Goal: Task Accomplishment & Management: Manage account settings

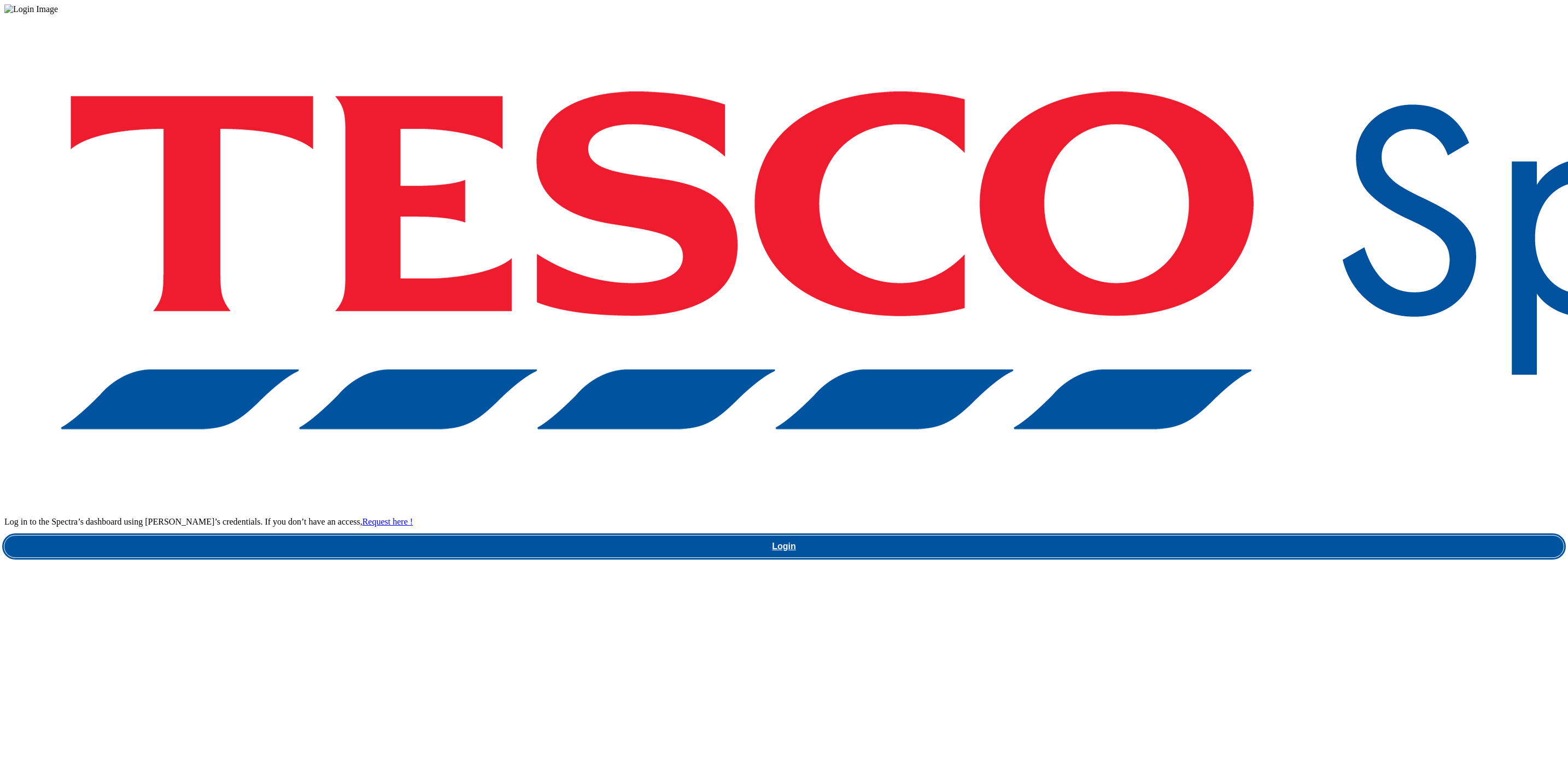
click at [1139, 536] on link "Login" at bounding box center [784, 547] width 1559 height 22
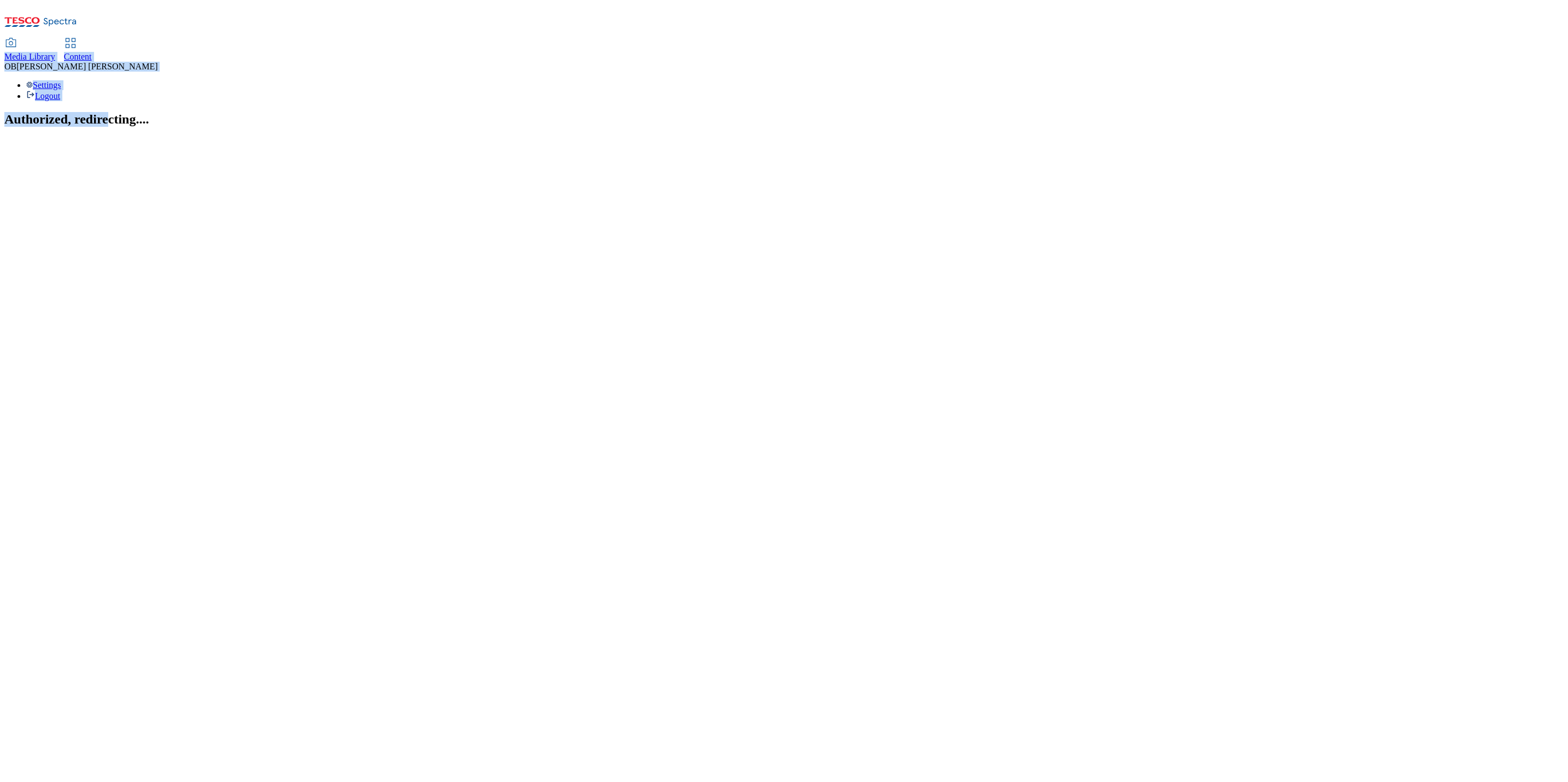
drag, startPoint x: 0, startPoint y: 0, endPoint x: 1272, endPoint y: -61, distance: 1273.5
click at [1272, 0] on html "Icons icon_account icon_add icon_backward_link icon_basket icon_benefits icon_c…" at bounding box center [784, 68] width 1568 height 138
click at [92, 52] on span "Content" at bounding box center [78, 56] width 28 height 9
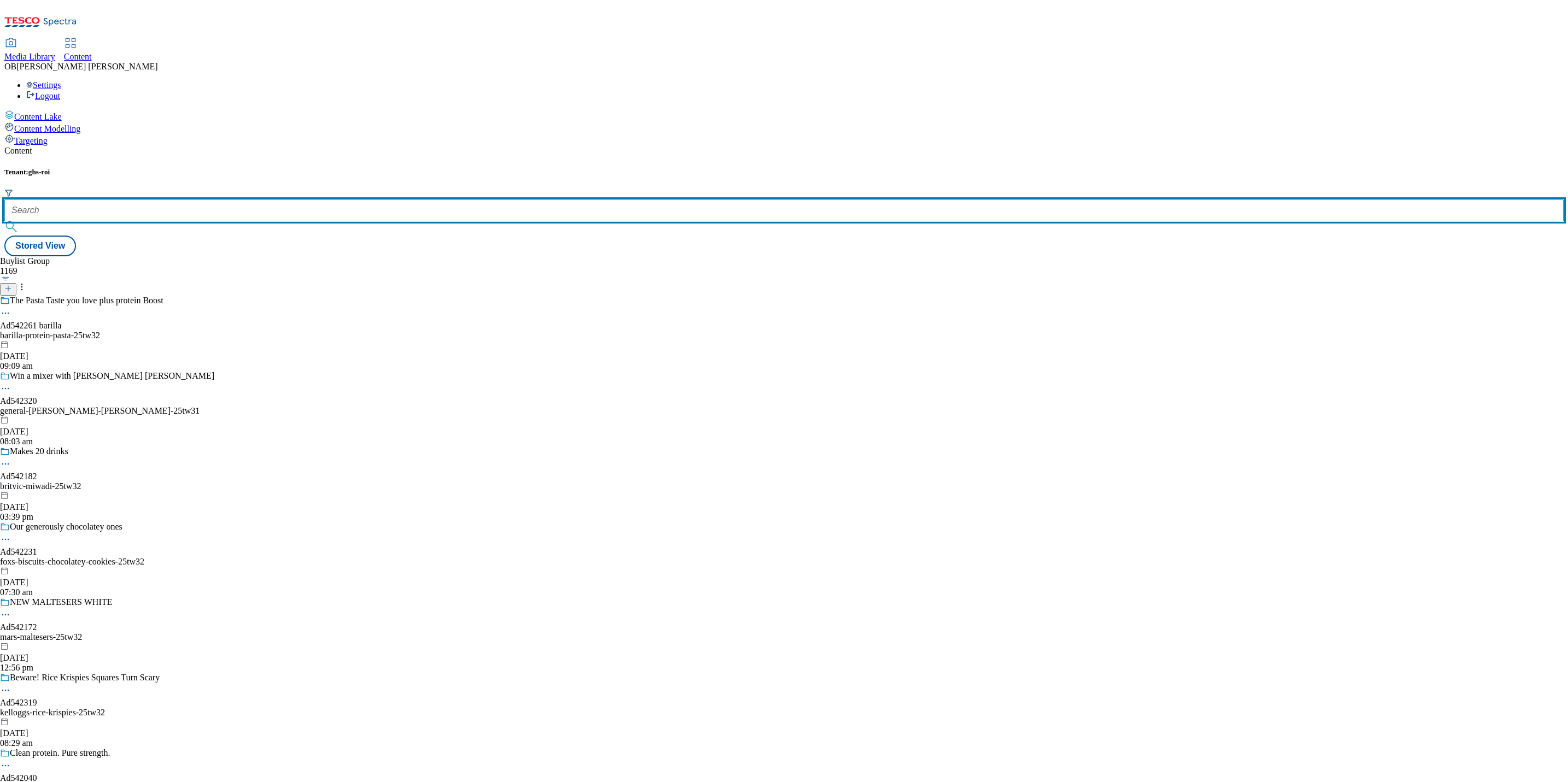
click at [238, 199] on input "text" at bounding box center [784, 210] width 1559 height 22
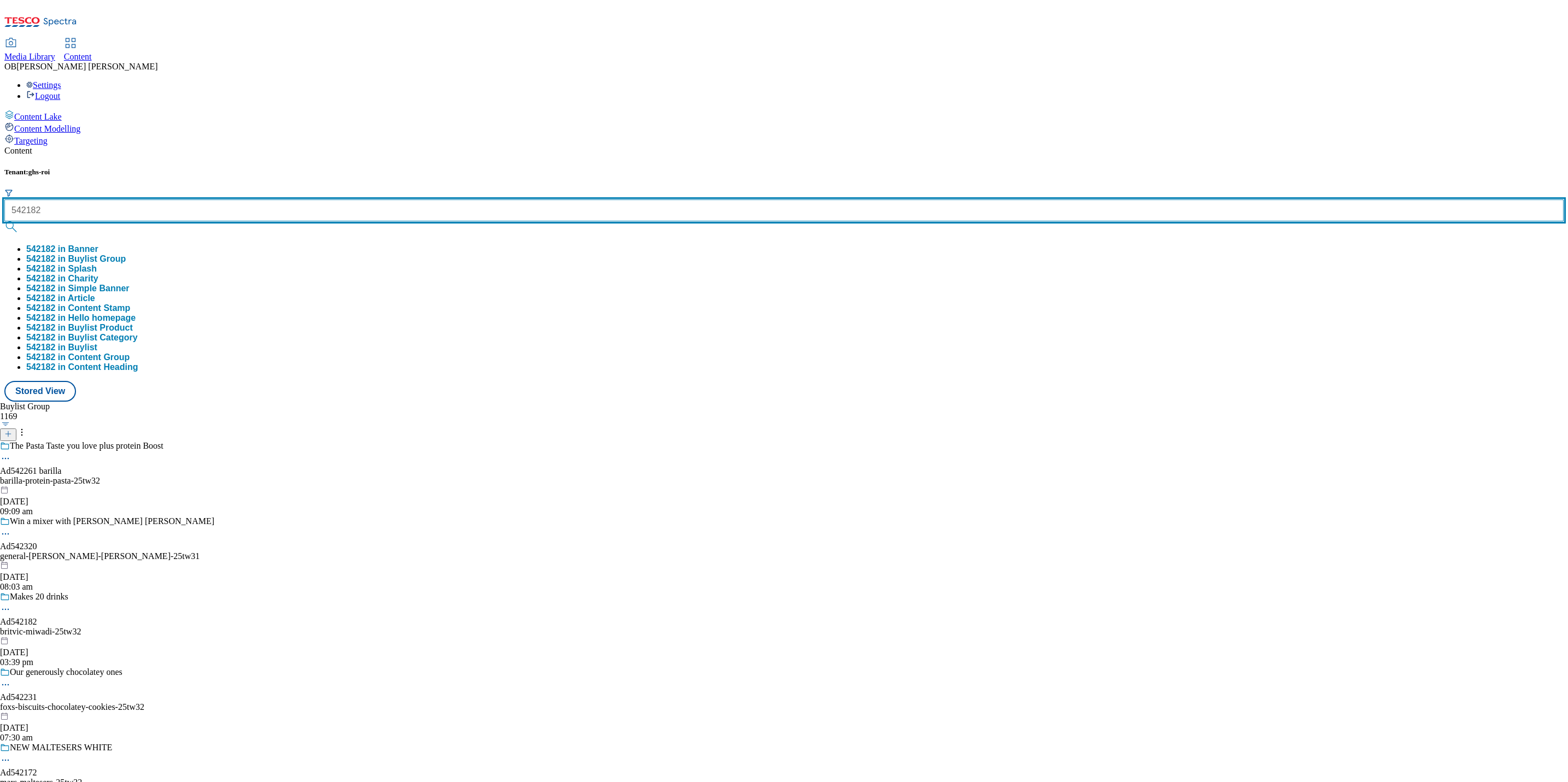
type input "542182"
click at [4, 221] on button "submit" at bounding box center [12, 226] width 15 height 11
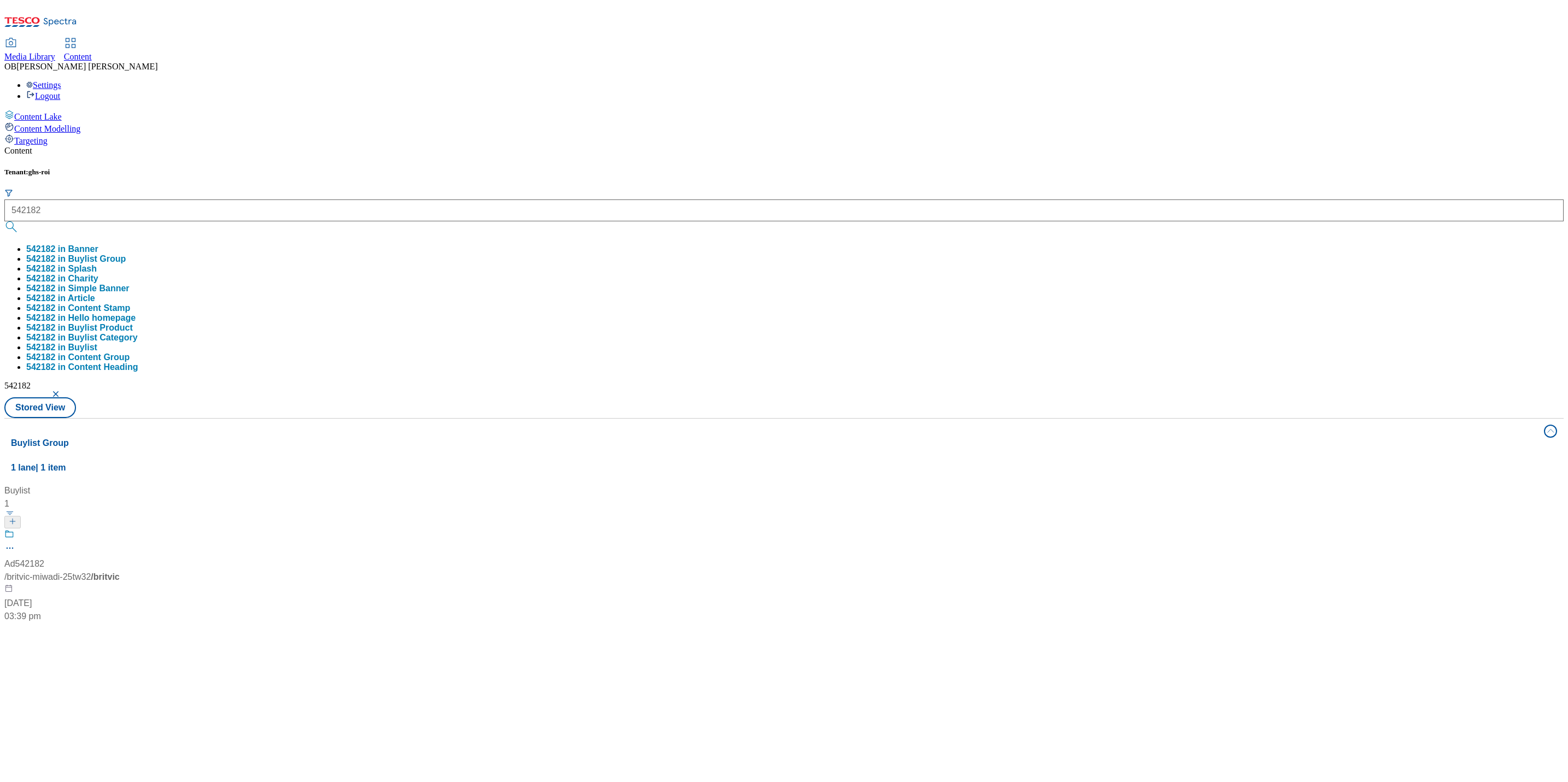
click at [403, 146] on div "Content Tenant: ghs-roi 542182 542182 in Banner 542182 in Buylist Group 542182 …" at bounding box center [784, 520] width 1559 height 749
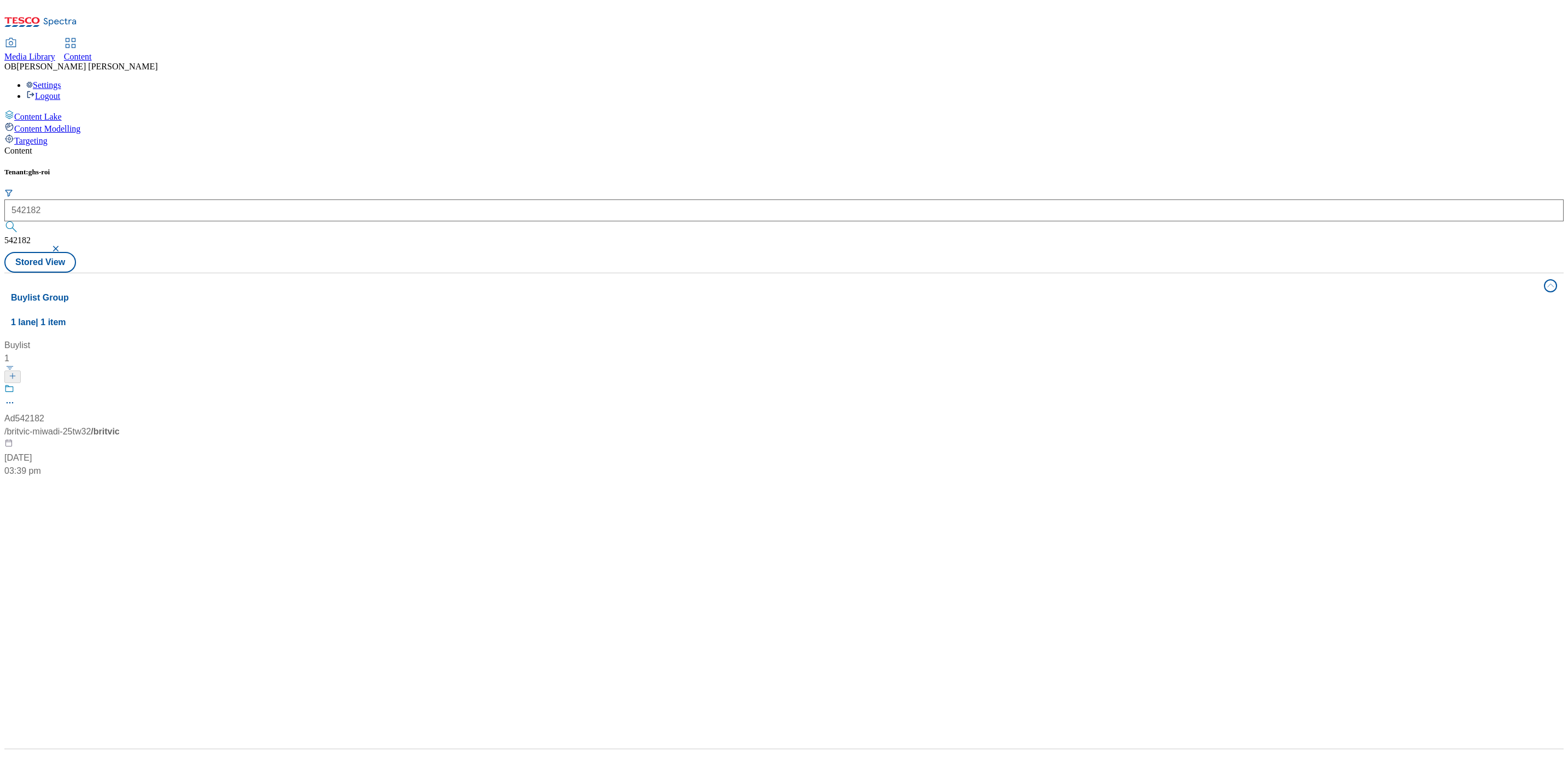
click at [141, 384] on div "Ad542182 / britvic-miwadi-25tw32 / britvic 18 Sept 2025 03:39 pm" at bounding box center [73, 431] width 137 height 94
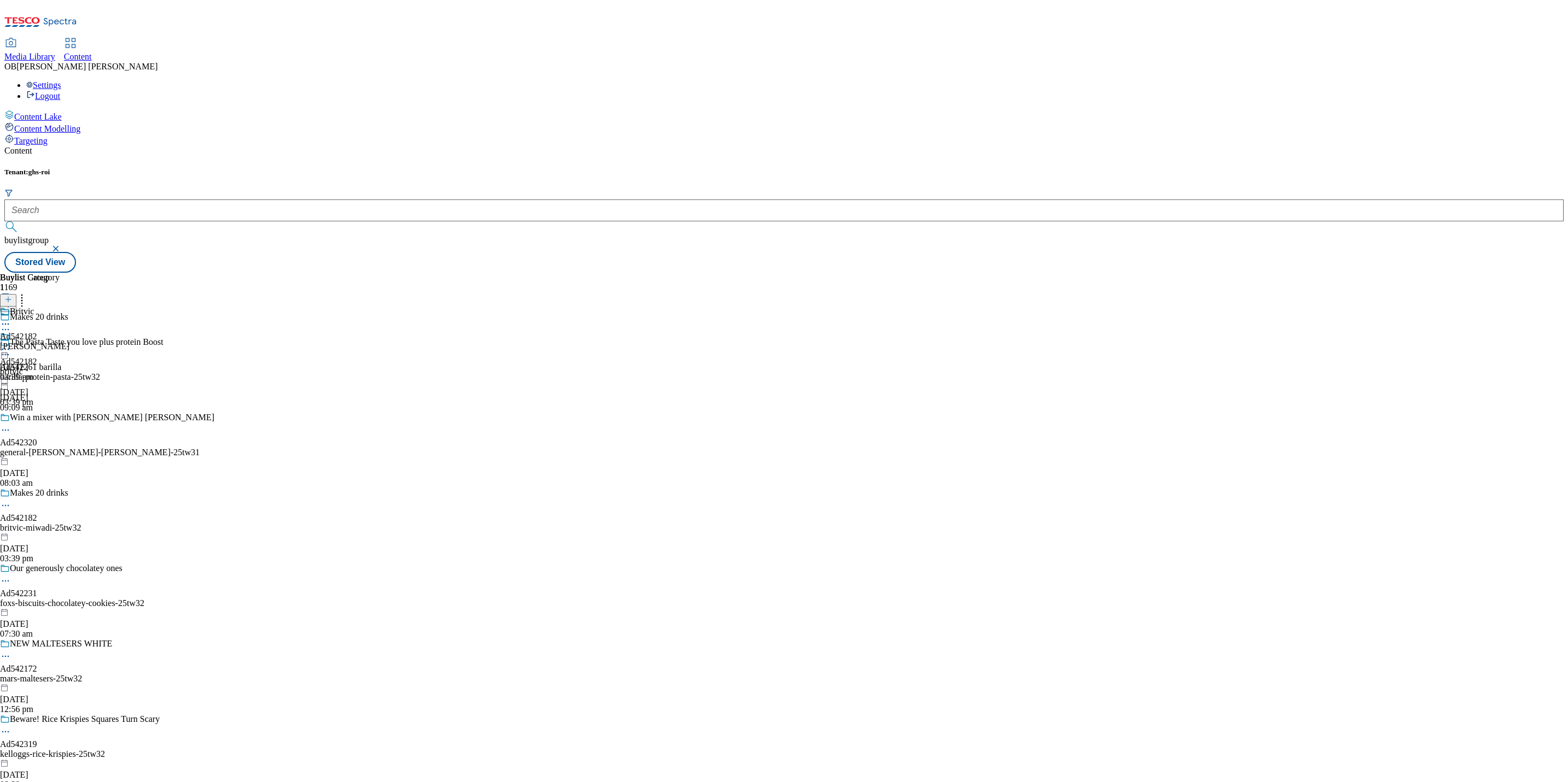
click at [214, 488] on div "Makes 20 drinks Ad542182 britvic-miwadi-25tw32 18 Sept 2025 03:39 pm" at bounding box center [107, 526] width 214 height 75
click at [11, 500] on icon at bounding box center [5, 505] width 11 height 11
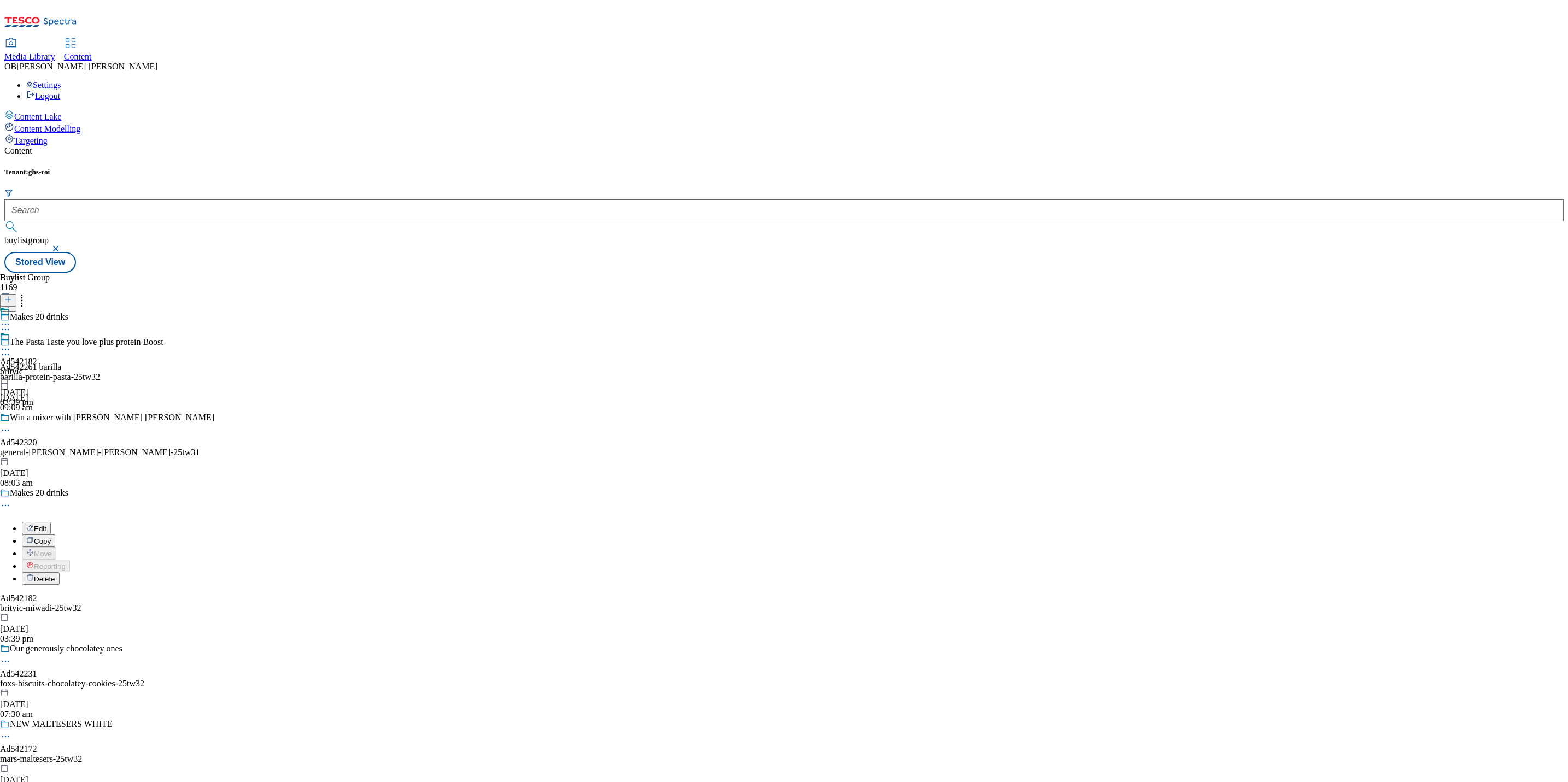
click at [51, 522] on button "Edit" at bounding box center [36, 528] width 29 height 13
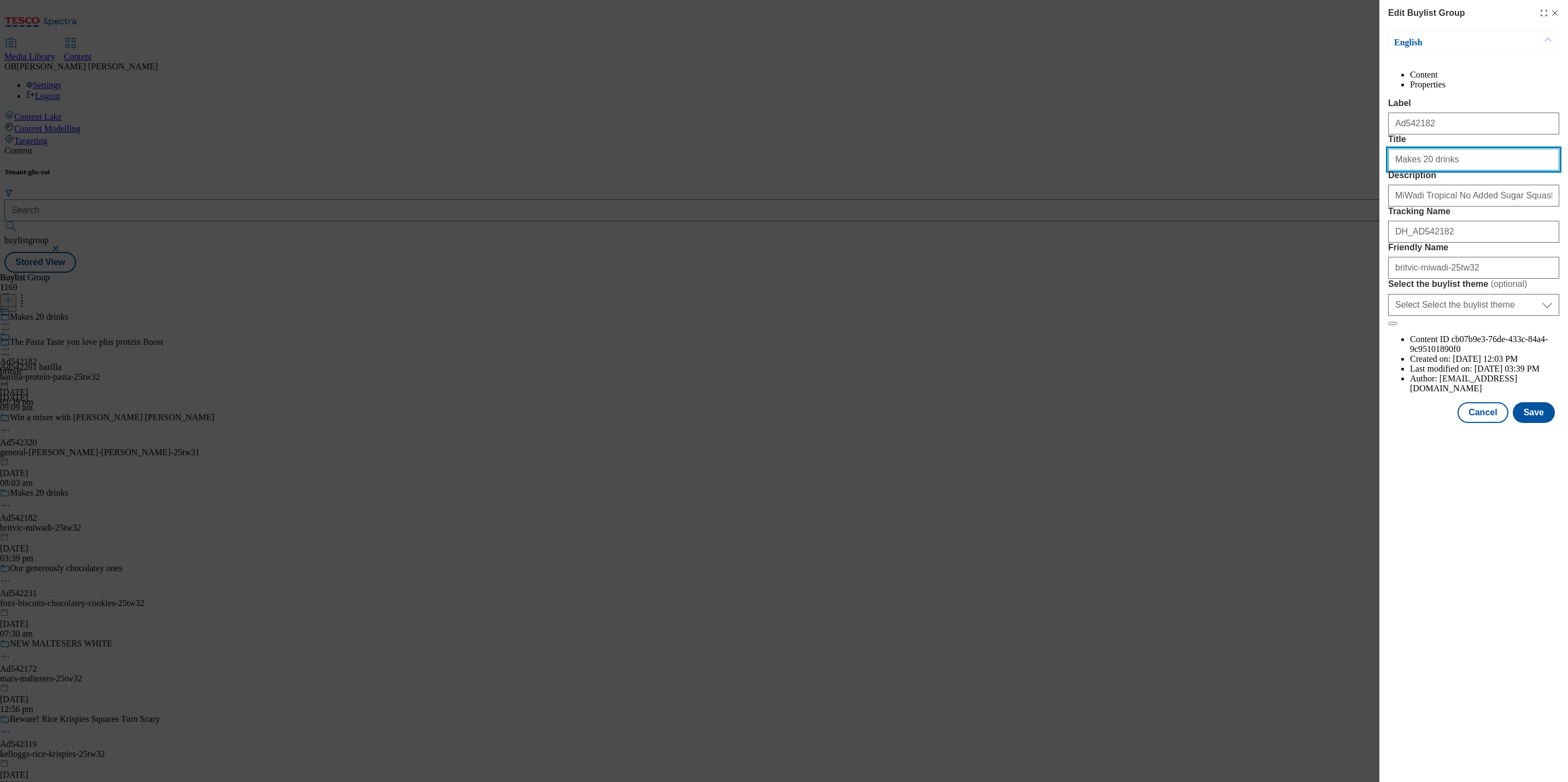
click at [1451, 170] on input "Makes 20 drinks" at bounding box center [1473, 159] width 171 height 22
type input "MiWadi"
click at [1542, 423] on button "Save" at bounding box center [1534, 412] width 42 height 21
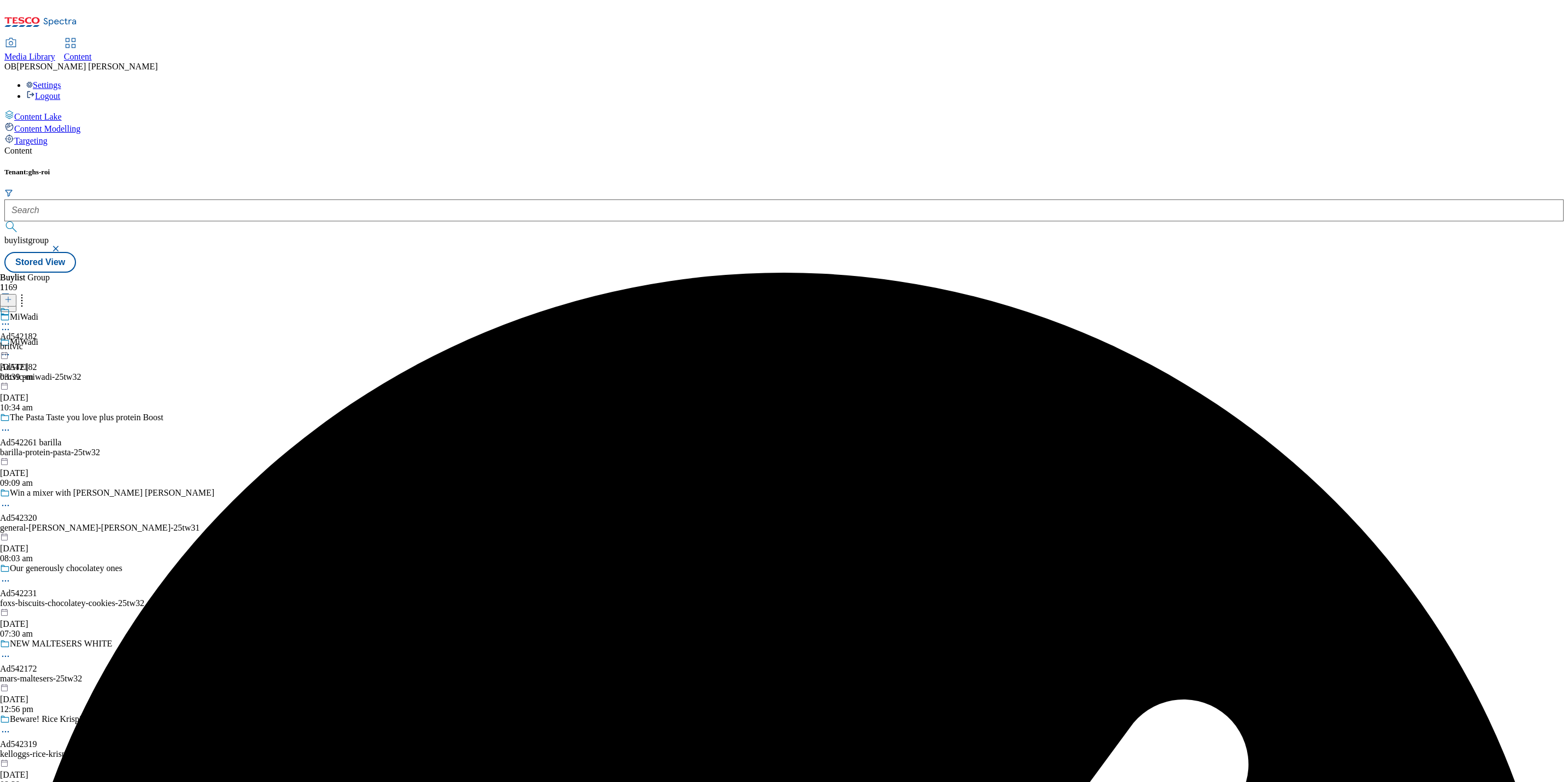
click at [38, 341] on div "britvic" at bounding box center [18, 346] width 38 height 10
click at [11, 344] on icon at bounding box center [5, 349] width 11 height 11
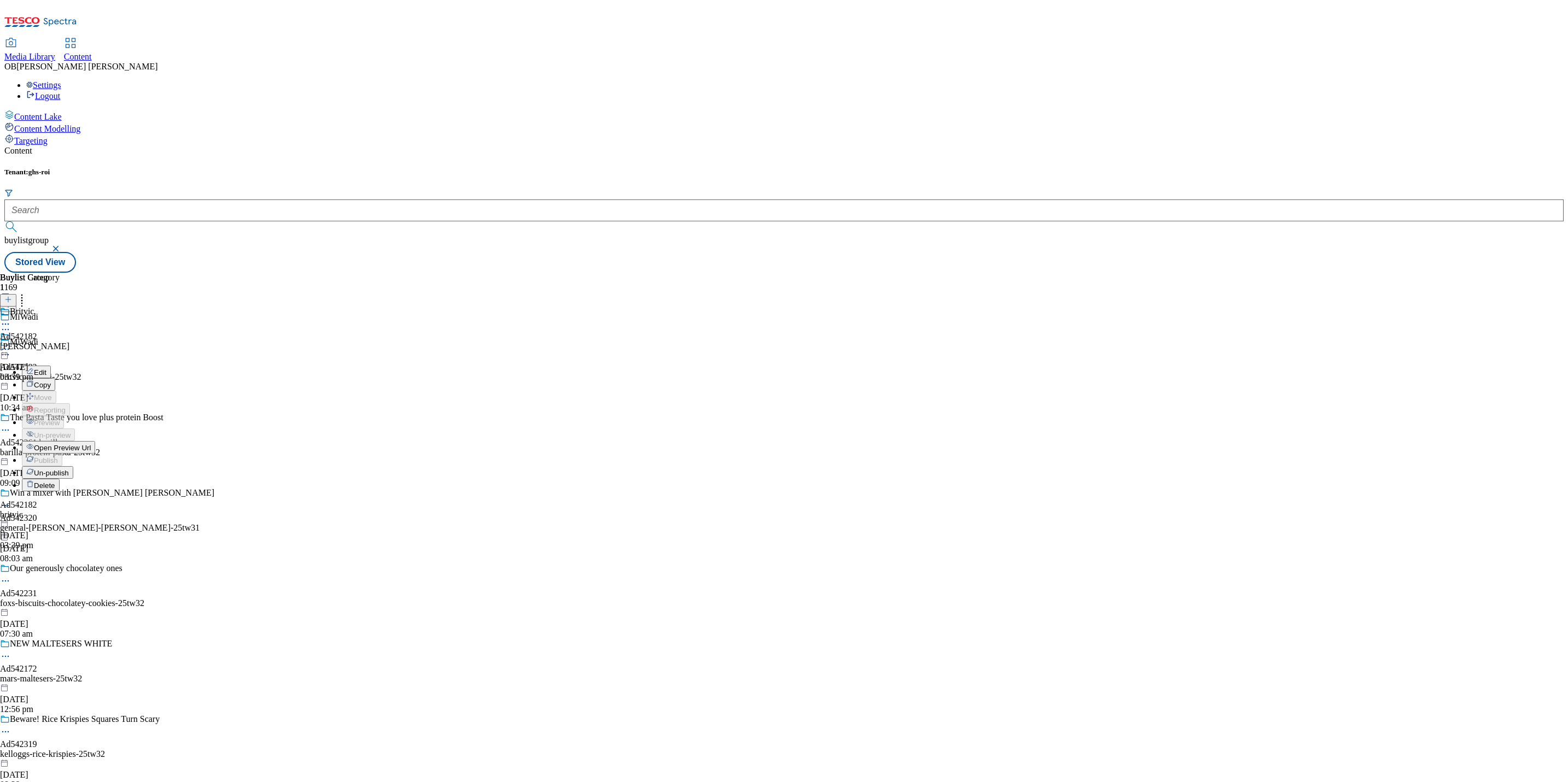
click at [47, 369] on span "Edit" at bounding box center [40, 373] width 13 height 8
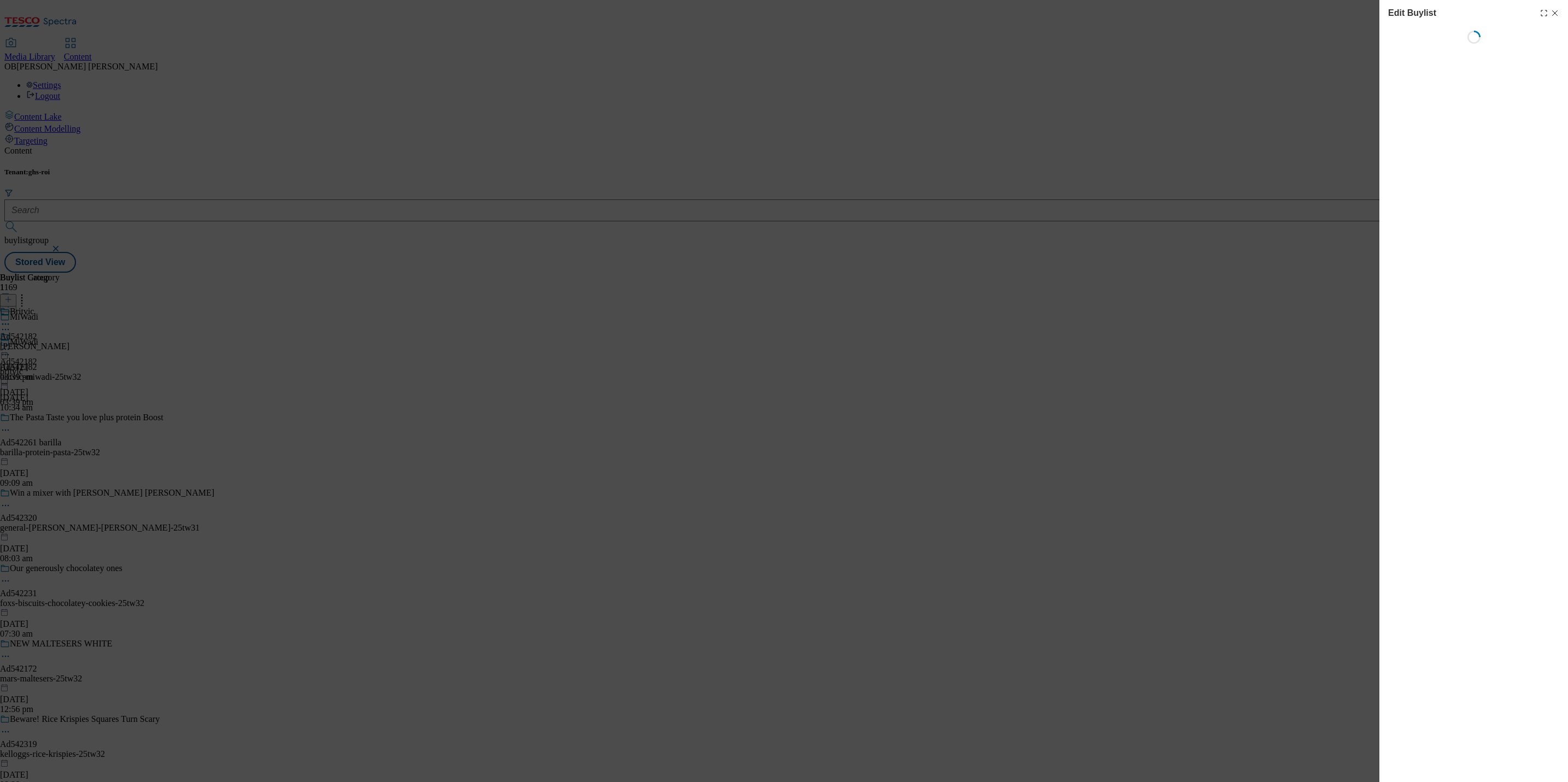
select select "tactical"
select select "supplier funded short term 1-3 weeks"
select select "dunnhumby"
select select "Banner"
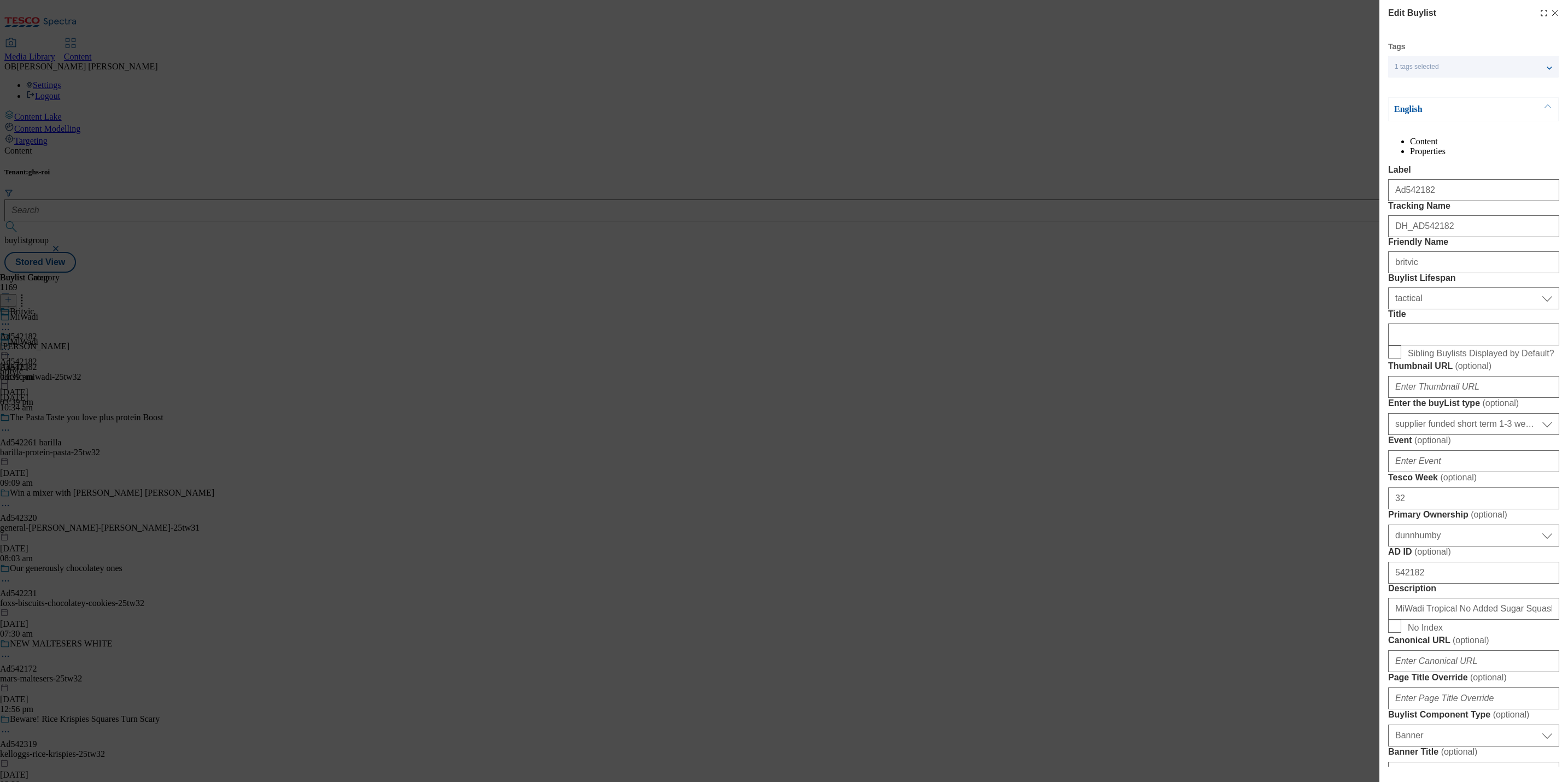
click at [1094, 262] on div "Edit Buylist Tags 1 tags selected buylist English Content Properties Label Ad54…" at bounding box center [784, 391] width 1568 height 782
click at [1540, 18] on div "Edit Buylist" at bounding box center [1473, 13] width 171 height 13
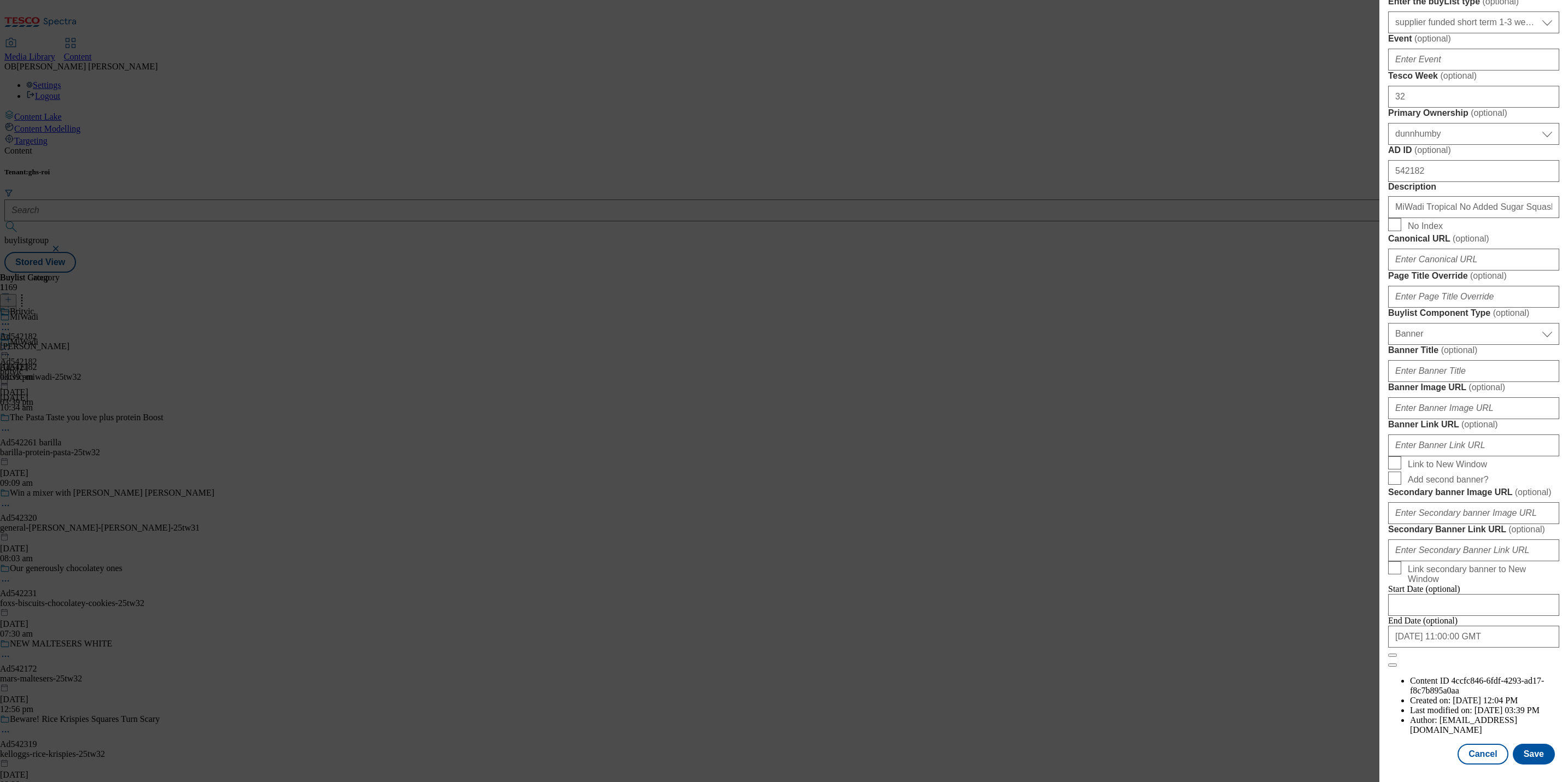
scroll to position [822, 0]
click at [1469, 744] on button "Cancel" at bounding box center [1482, 754] width 50 height 21
select select "tactical"
select select "supplier funded short term 1-3 weeks"
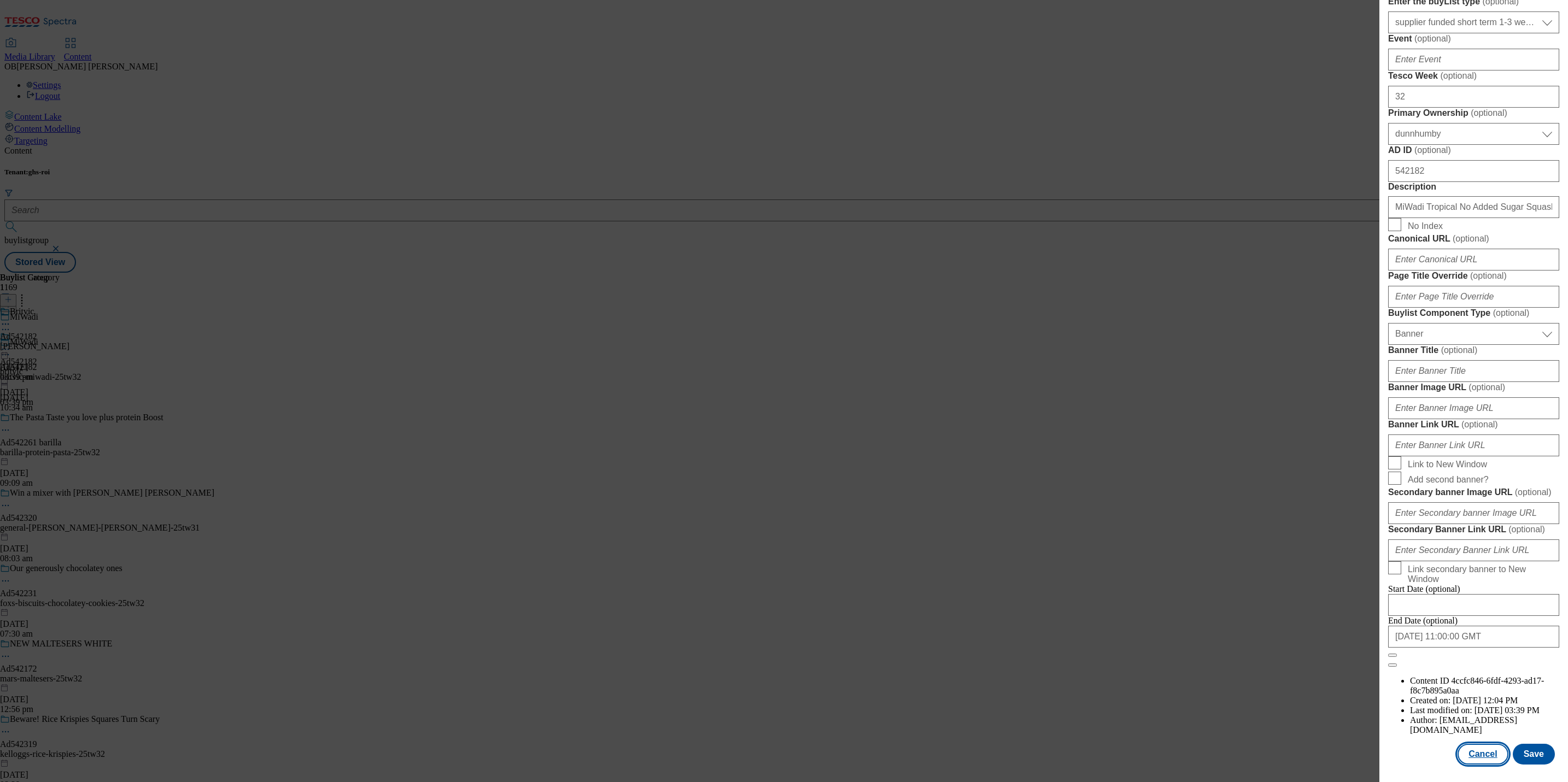
select select "dunnhumby"
select select "Banner"
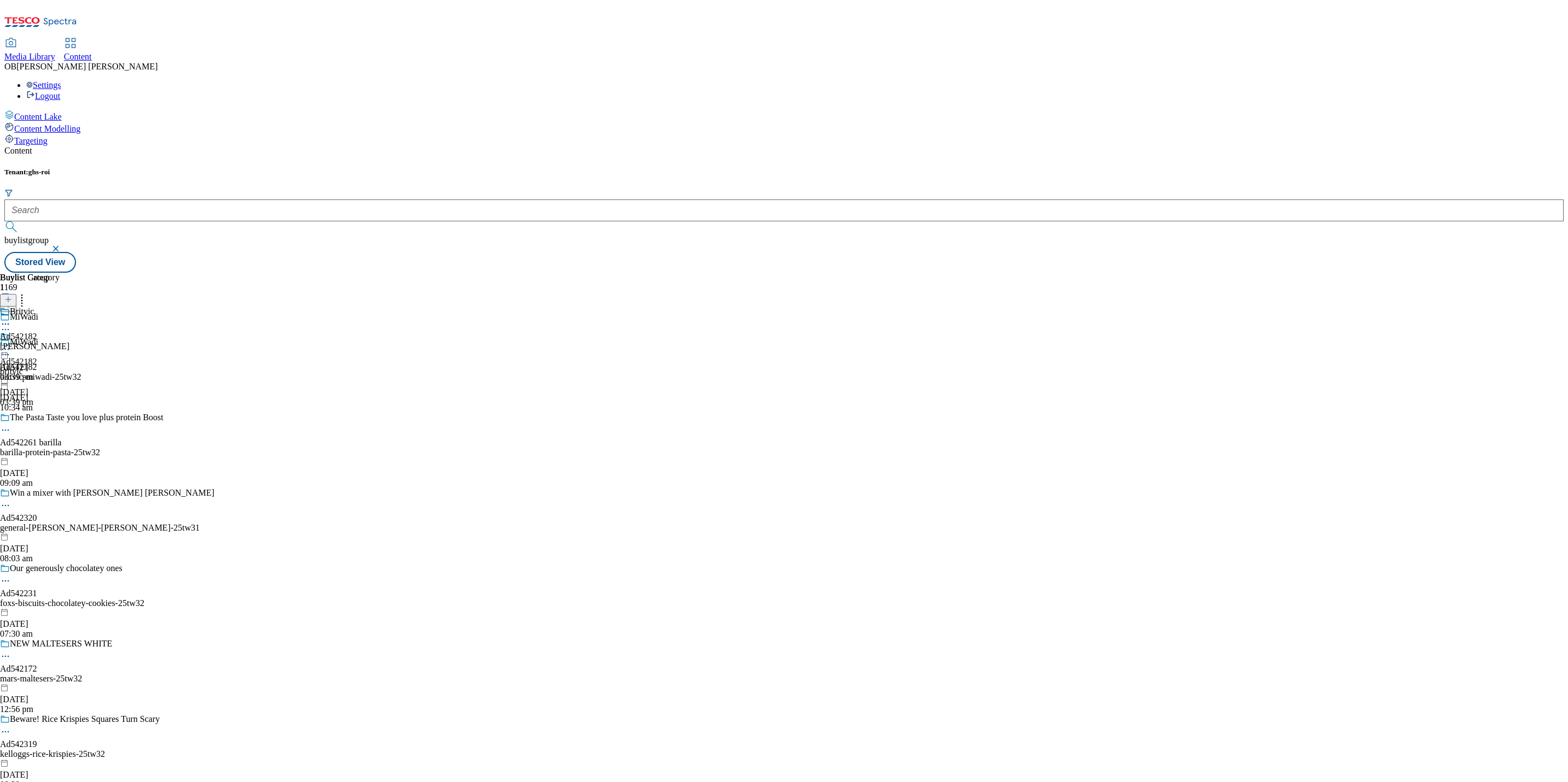
click at [11, 344] on icon at bounding box center [5, 349] width 11 height 11
click at [91, 444] on span "Open Preview Url" at bounding box center [63, 448] width 57 height 8
click at [11, 344] on icon at bounding box center [5, 349] width 11 height 11
click at [69, 469] on span "Un-publish" at bounding box center [52, 473] width 35 height 8
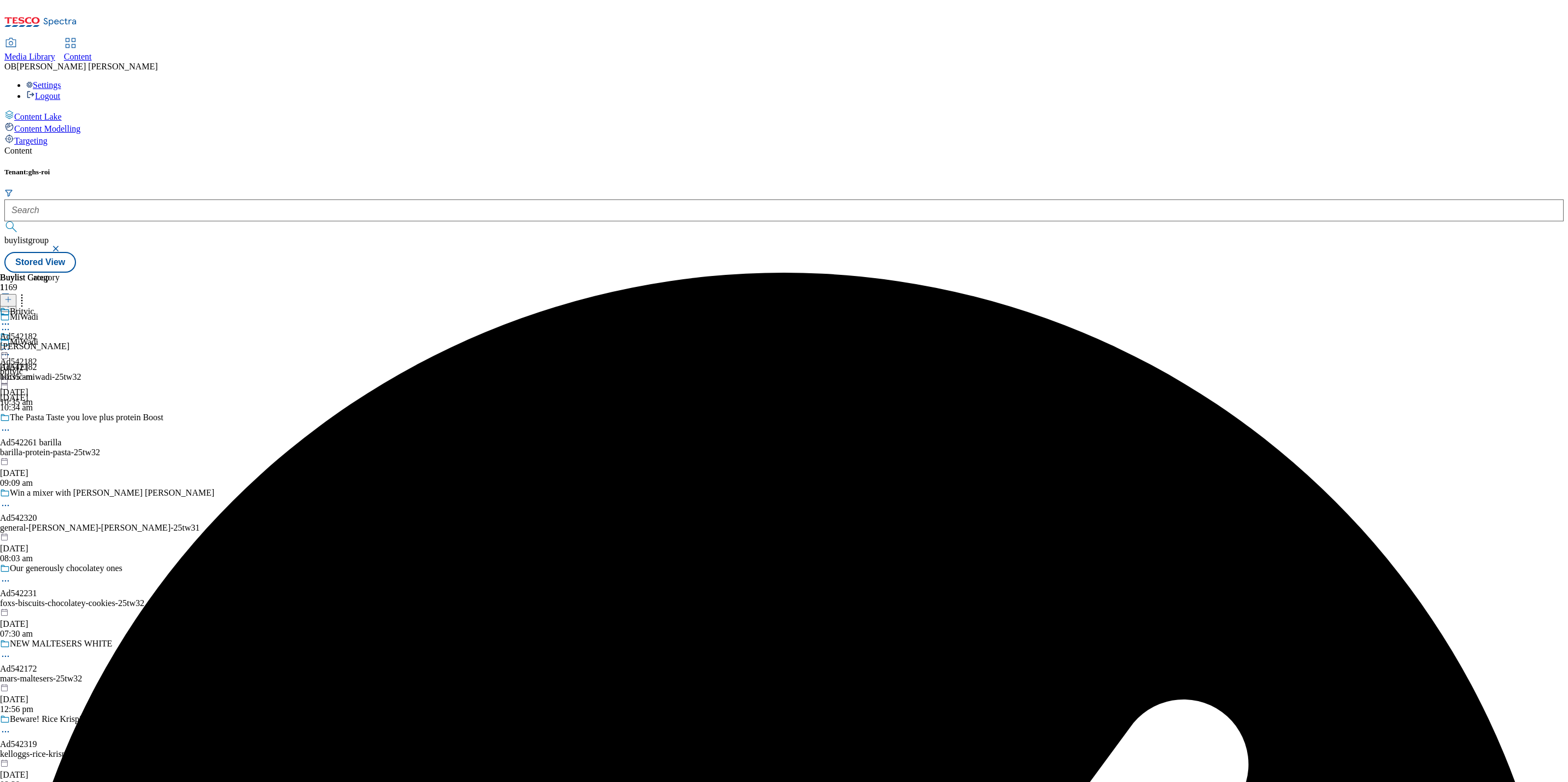
click at [11, 344] on icon at bounding box center [5, 349] width 11 height 11
click at [71, 431] on span "Un-preview" at bounding box center [53, 436] width 37 height 8
click at [11, 344] on icon at bounding box center [5, 349] width 11 height 11
click at [59, 419] on span "Preview" at bounding box center [47, 423] width 26 height 8
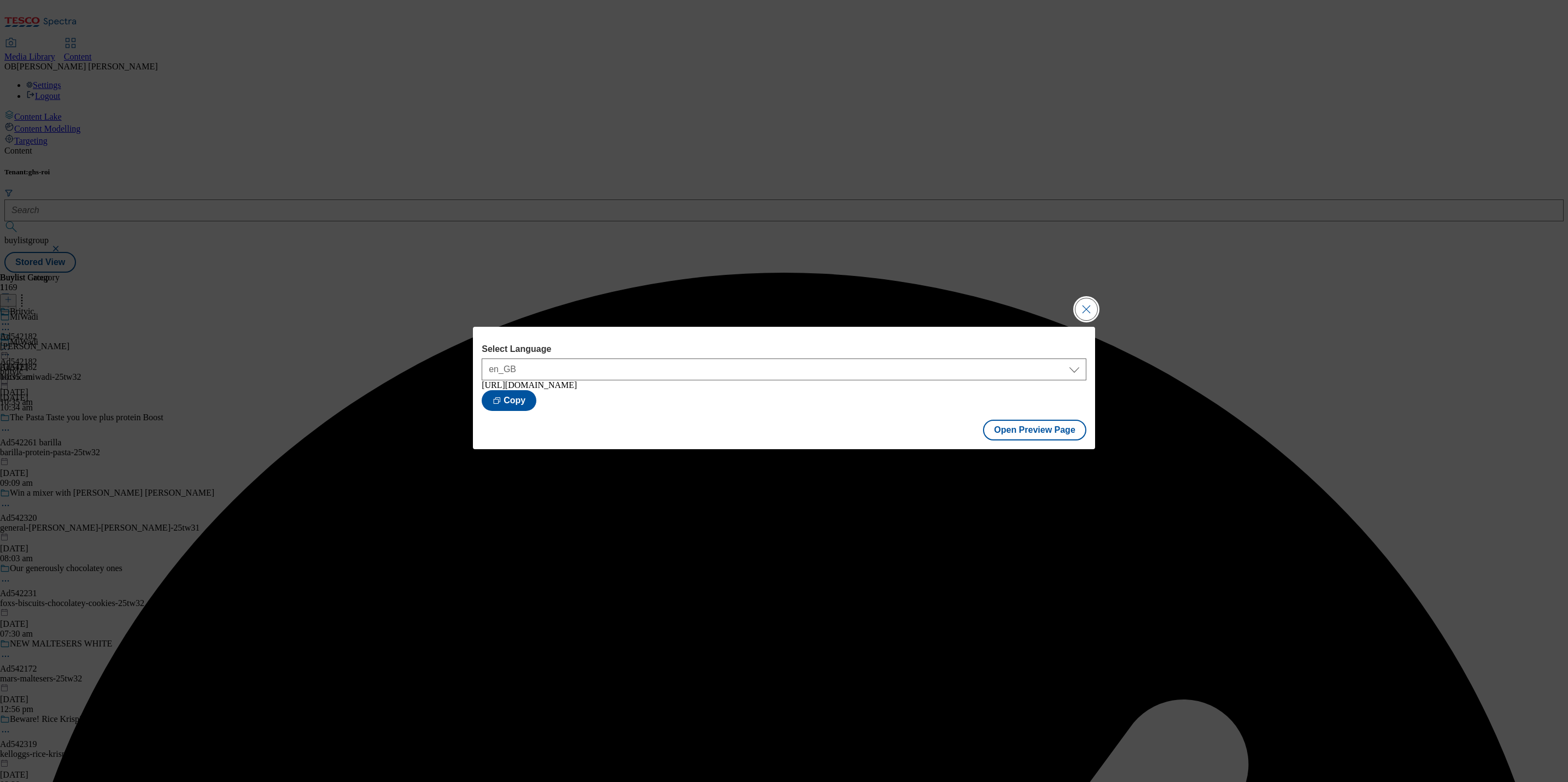
click at [1086, 300] on button "Close Modal" at bounding box center [1087, 310] width 22 height 22
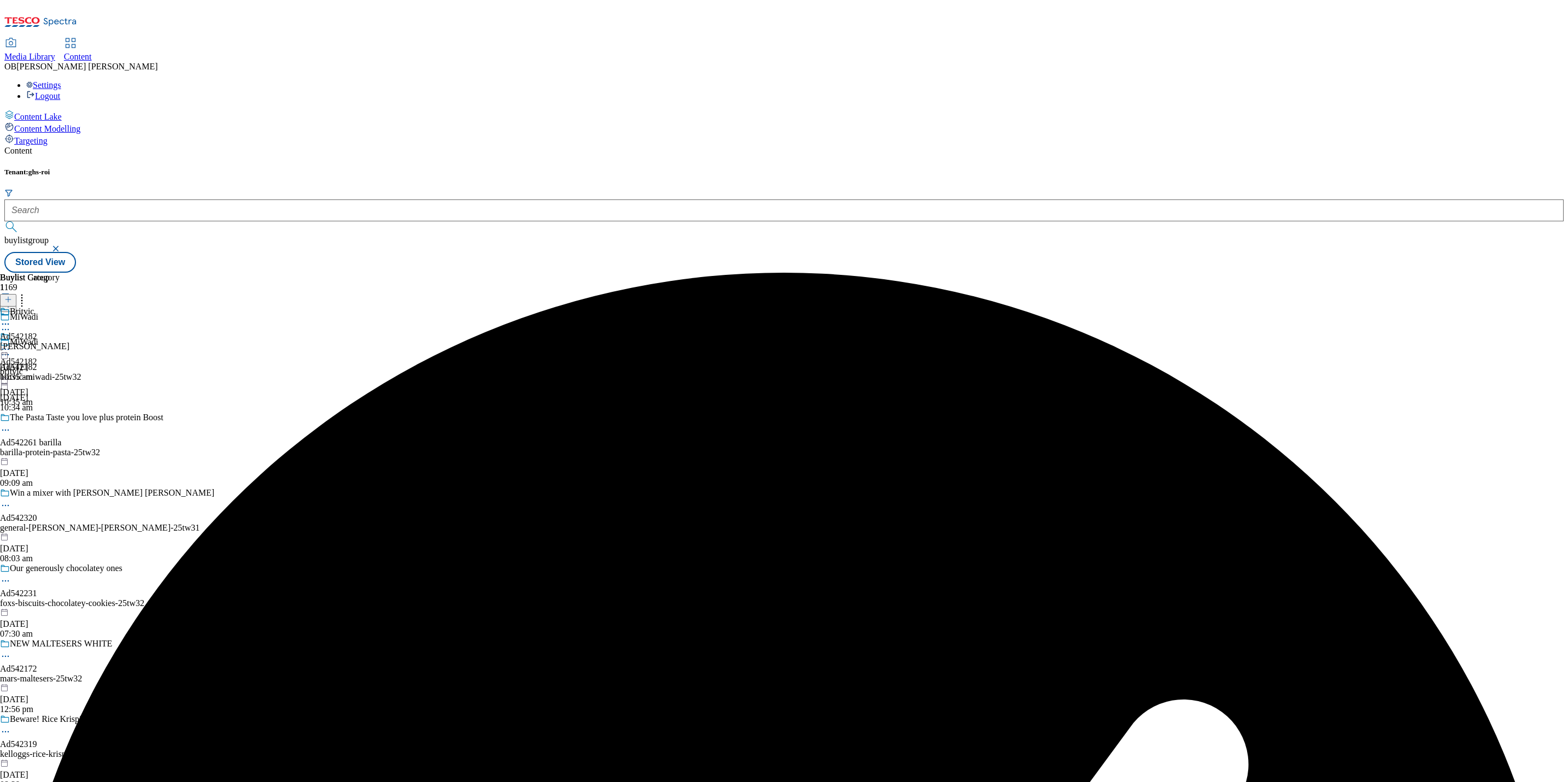
click at [11, 344] on icon at bounding box center [5, 349] width 11 height 11
click at [58, 457] on span "Publish" at bounding box center [46, 461] width 24 height 8
click at [69, 341] on div "britvic-miwadi" at bounding box center [34, 346] width 69 height 10
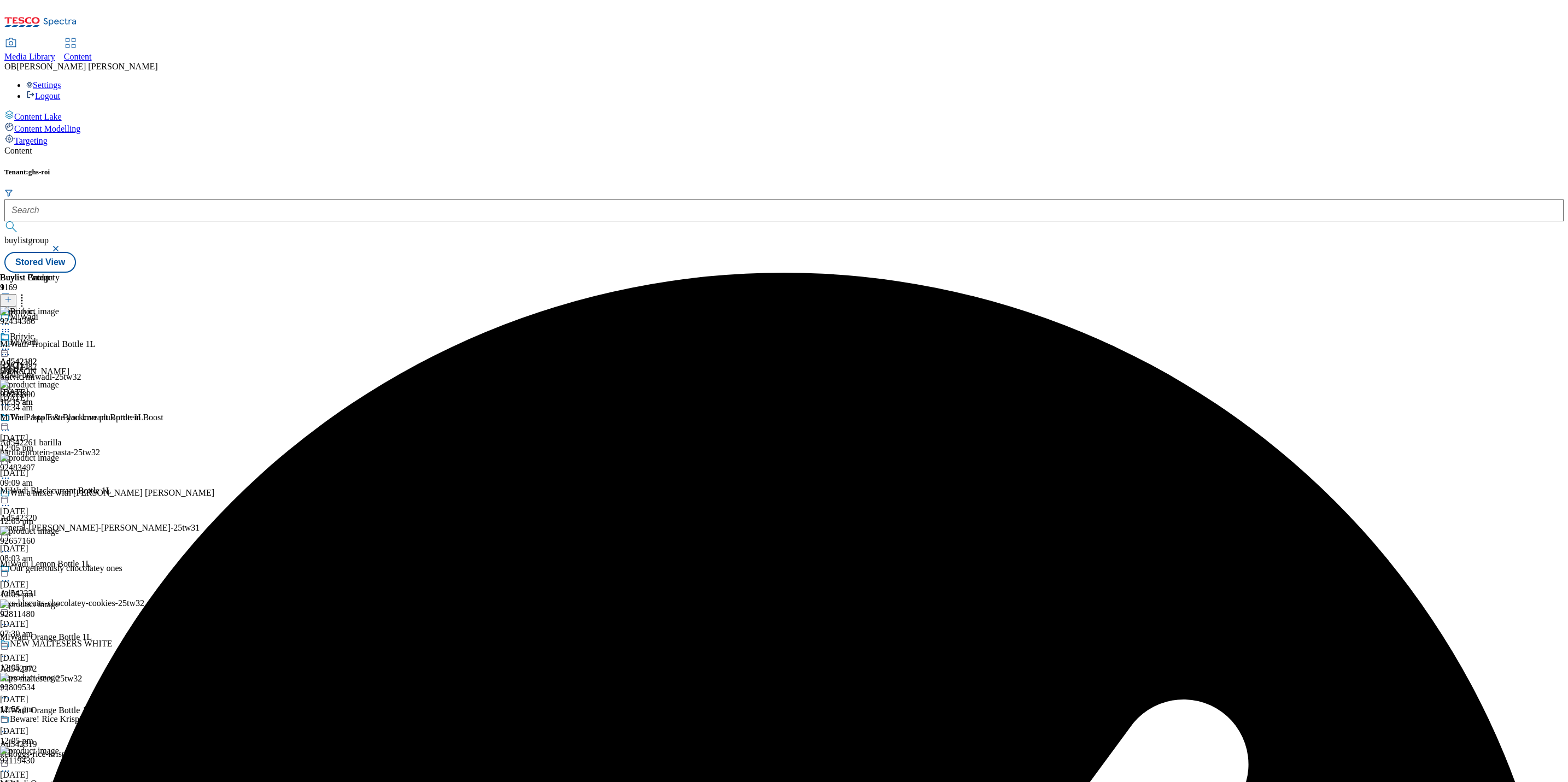
click at [38, 367] on div "britvic" at bounding box center [18, 372] width 38 height 10
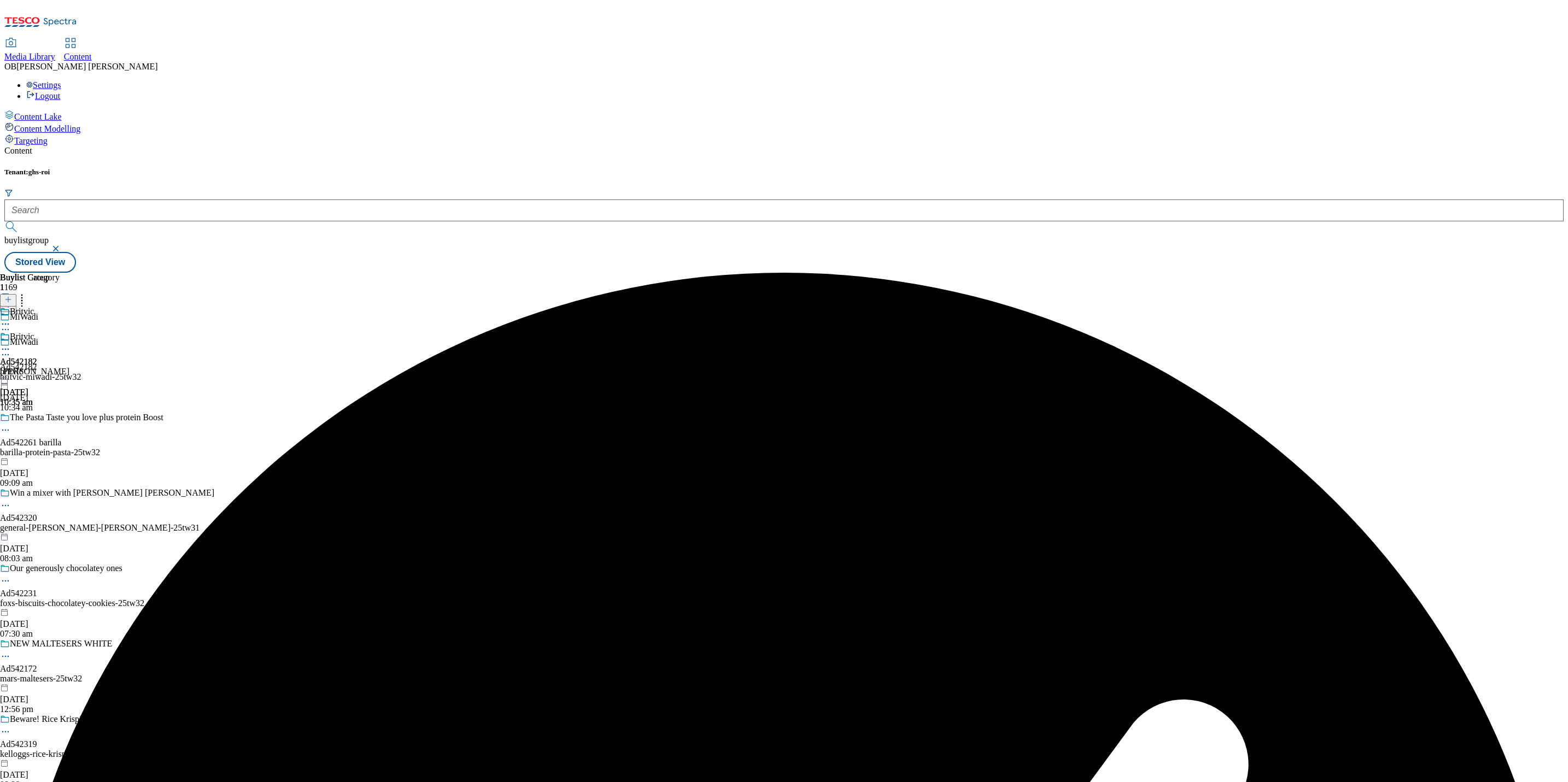
click at [4, 349] on circle at bounding box center [3, 350] width 2 height 2
click at [95, 366] on li "Edit" at bounding box center [58, 371] width 73 height 13
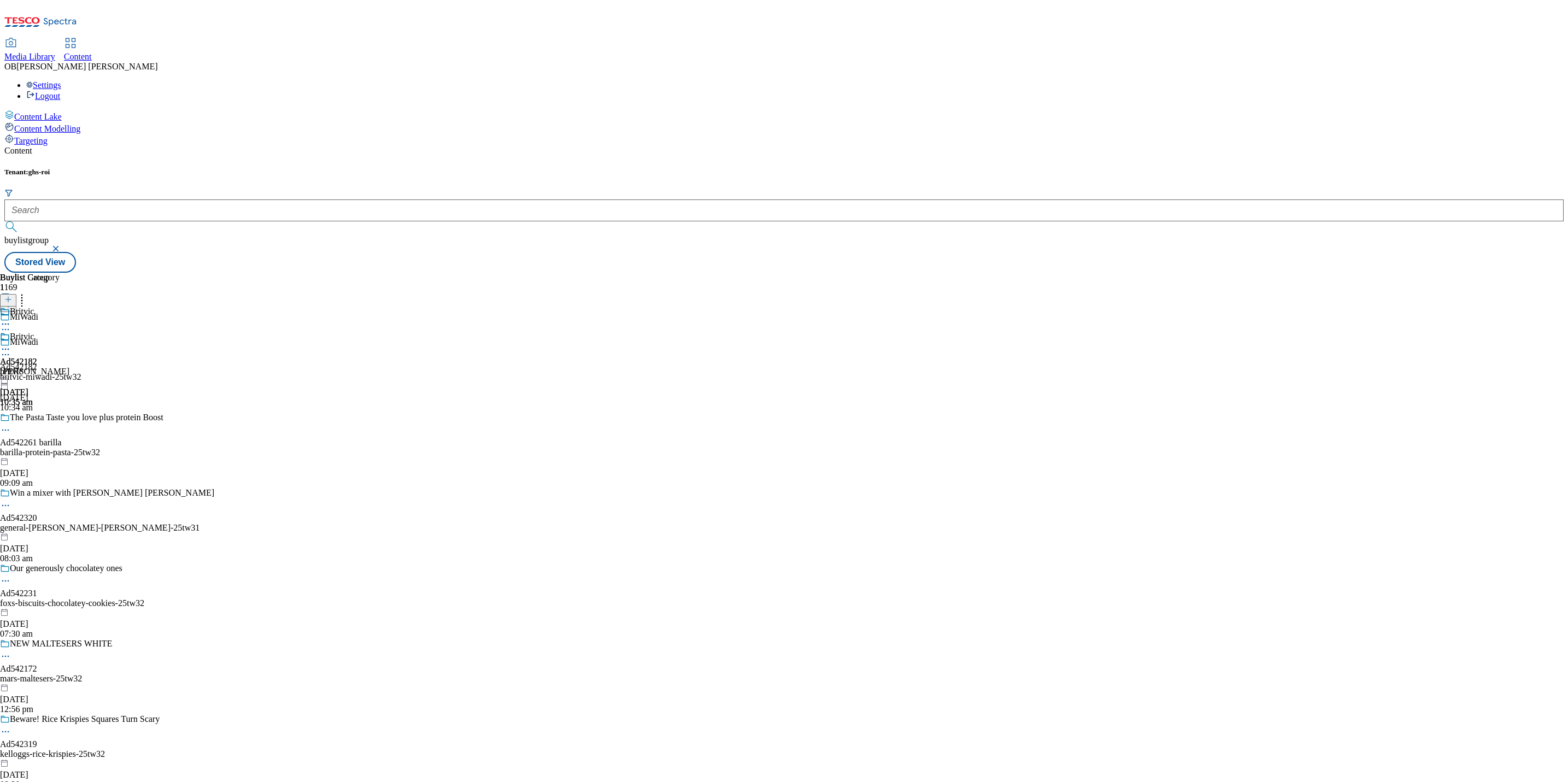
click at [11, 344] on icon at bounding box center [5, 349] width 11 height 11
click at [11, 350] on icon at bounding box center [5, 355] width 11 height 11
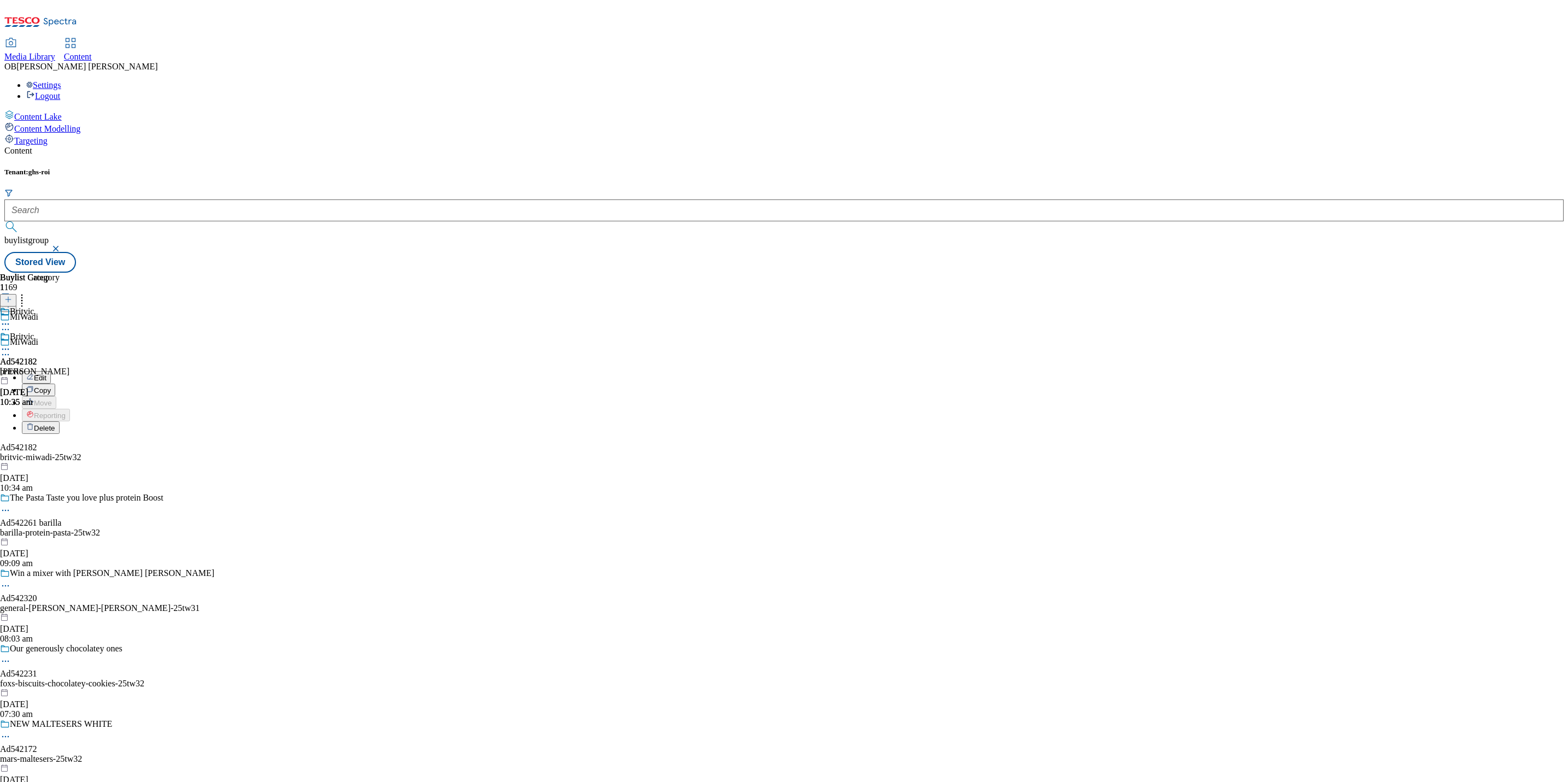
click at [47, 374] on span "Edit" at bounding box center [40, 378] width 13 height 8
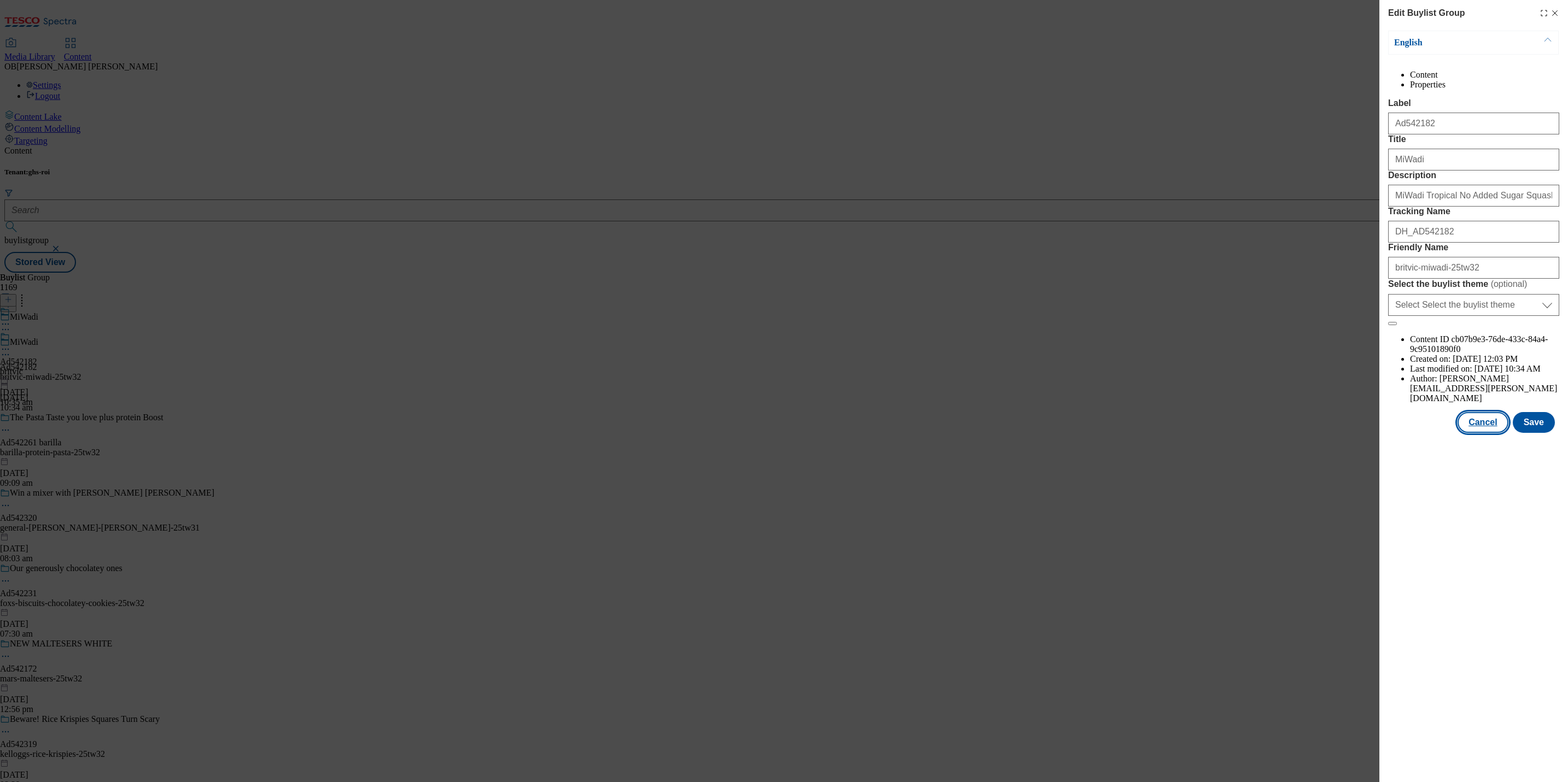
click at [1486, 433] on button "Cancel" at bounding box center [1482, 422] width 50 height 21
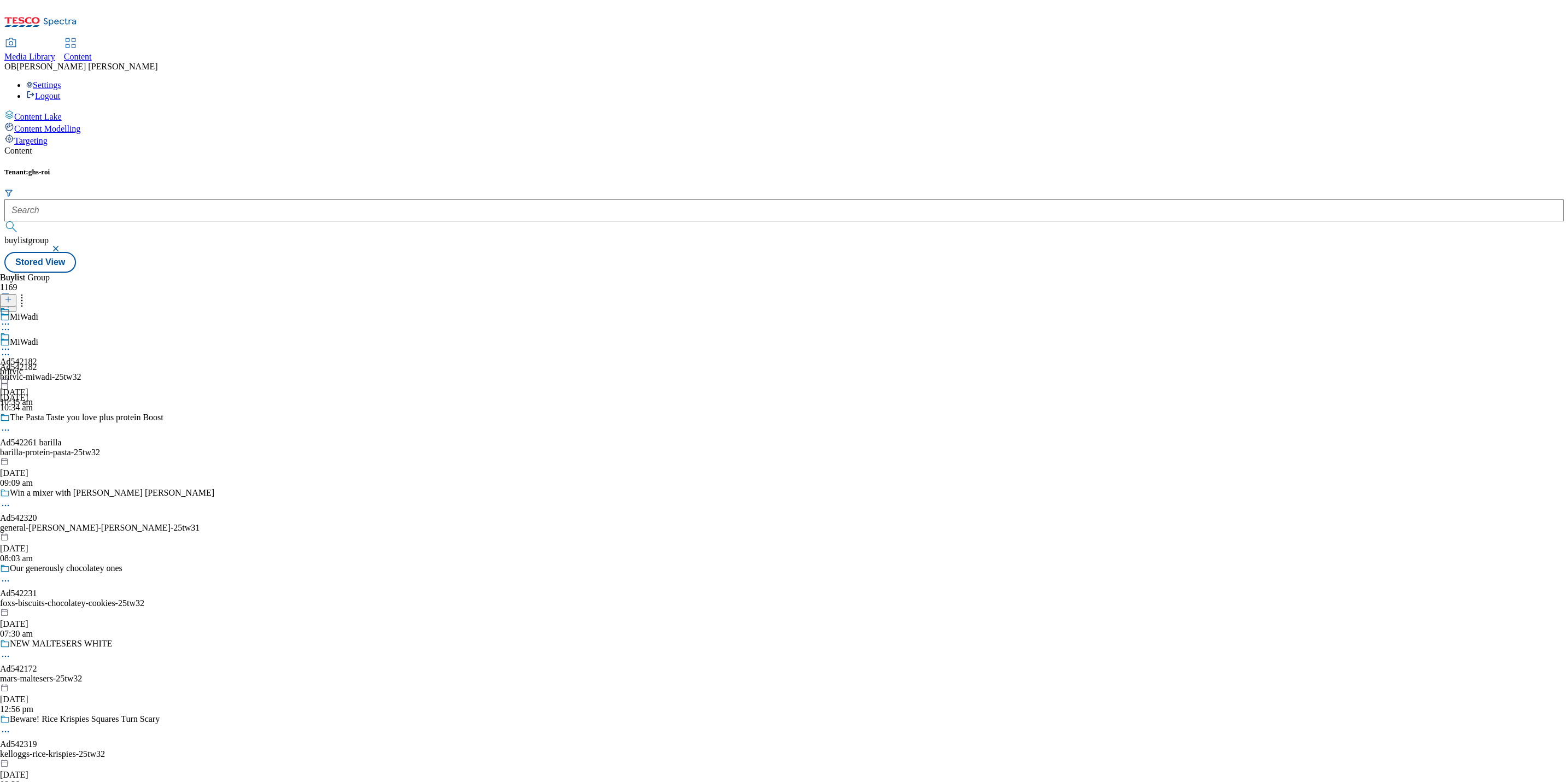
click at [11, 344] on icon at bounding box center [5, 349] width 11 height 11
click at [47, 369] on span "Edit" at bounding box center [40, 373] width 13 height 8
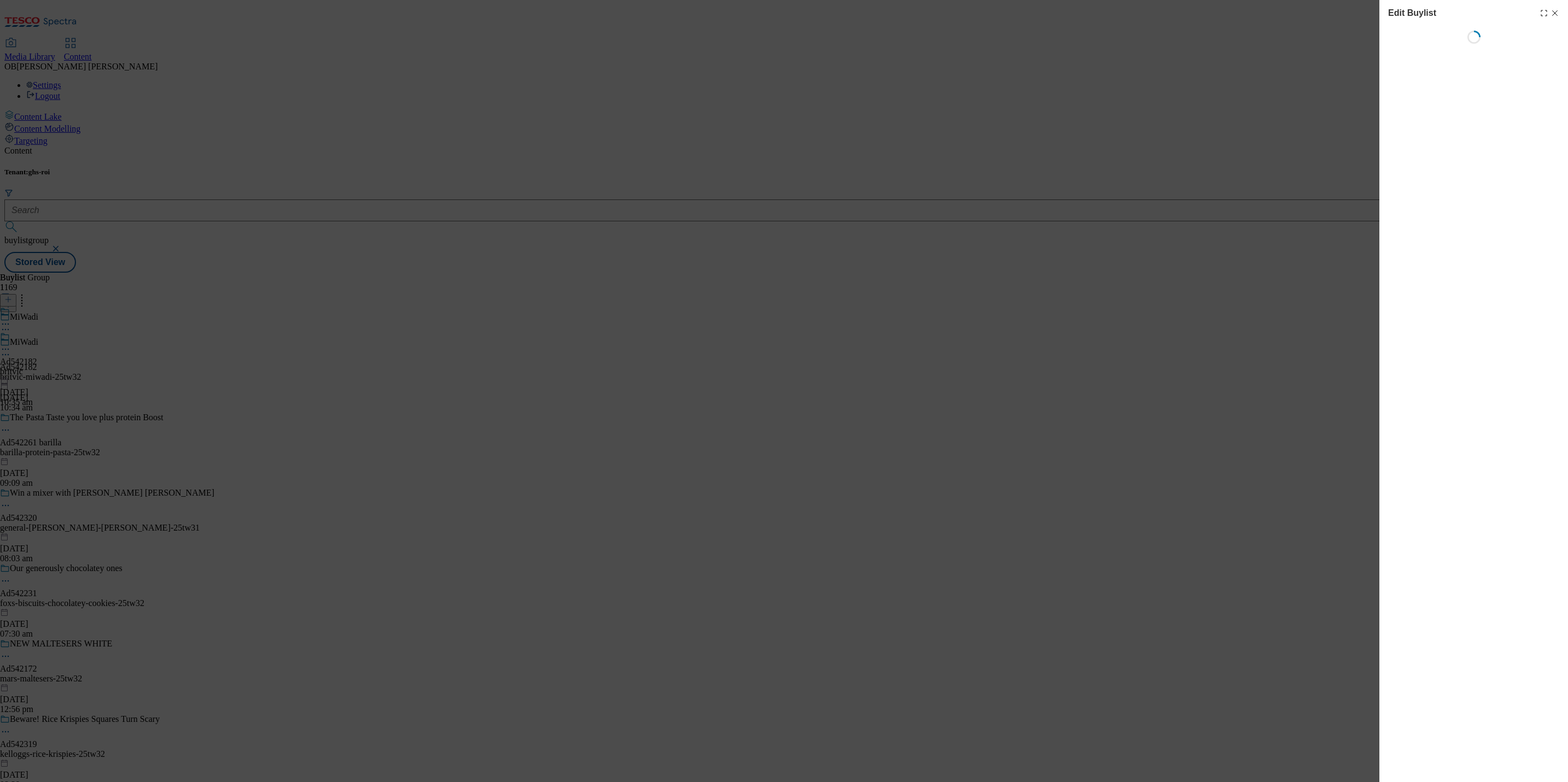
select select "tactical"
select select "supplier funded short term 1-3 weeks"
select select "dunnhumby"
select select "Banner"
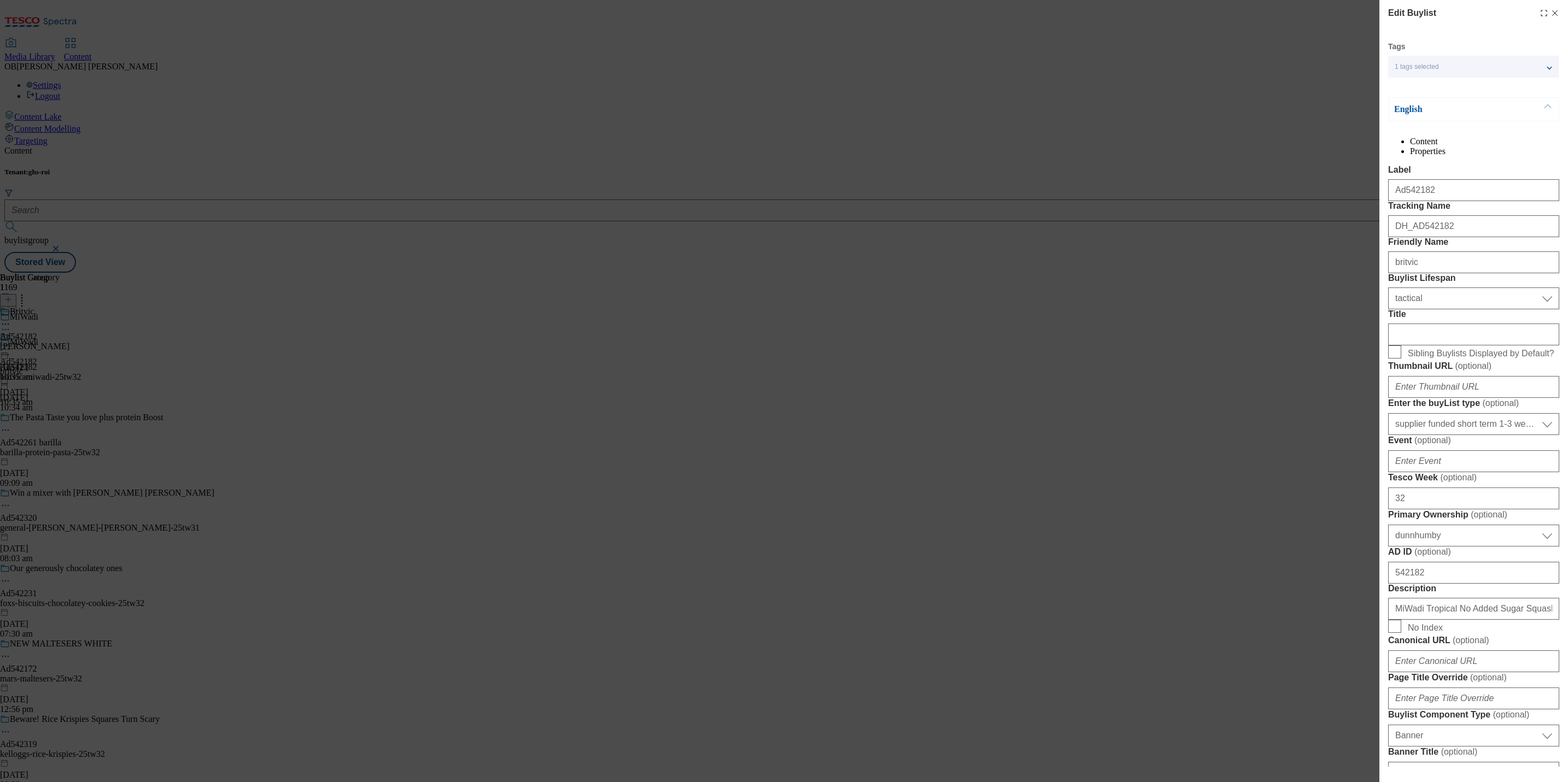
scroll to position [822, 0]
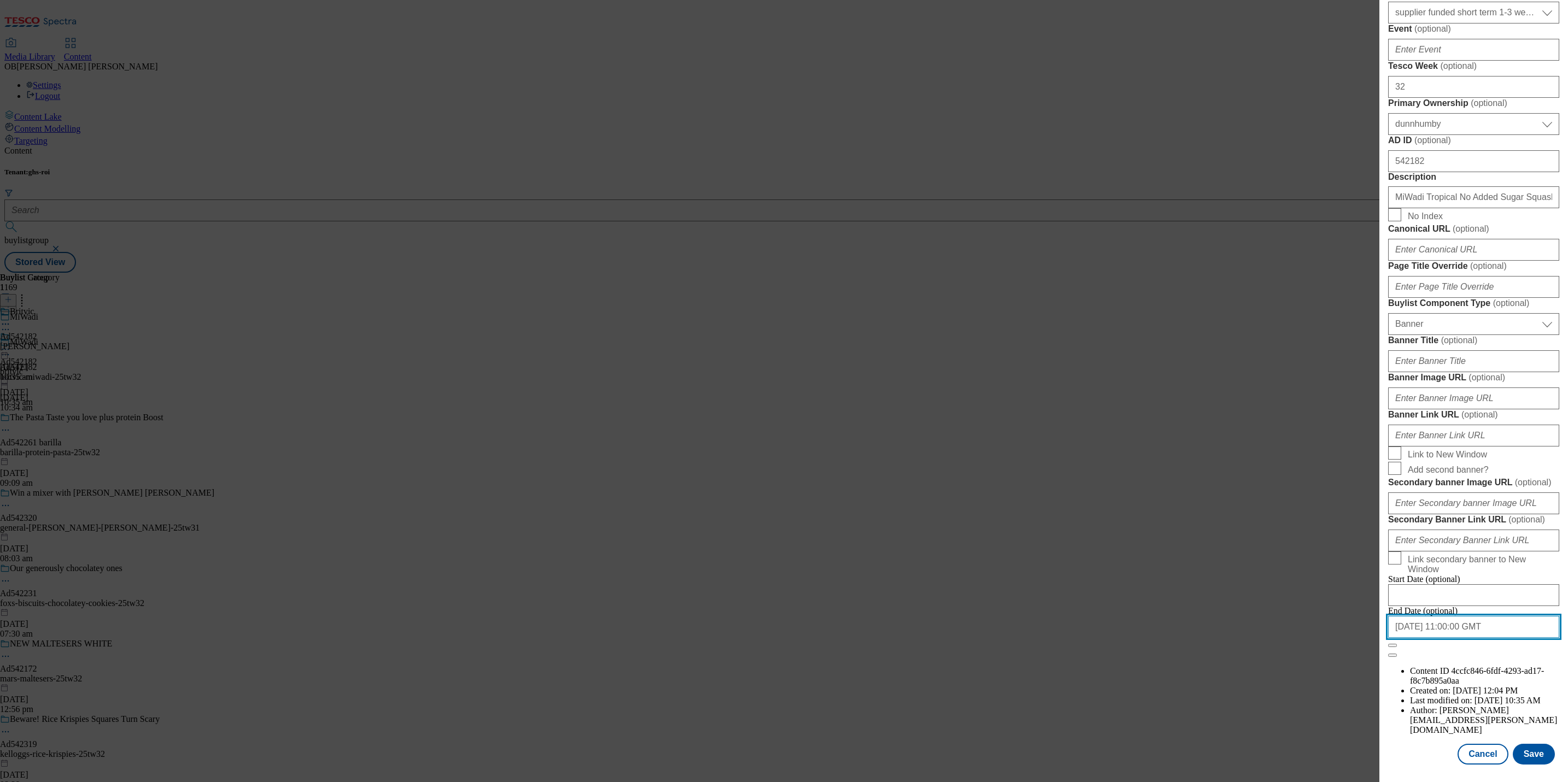
click at [1439, 638] on input "2026-01-04 11:00:00 GMT" at bounding box center [1473, 627] width 171 height 22
select select "2026"
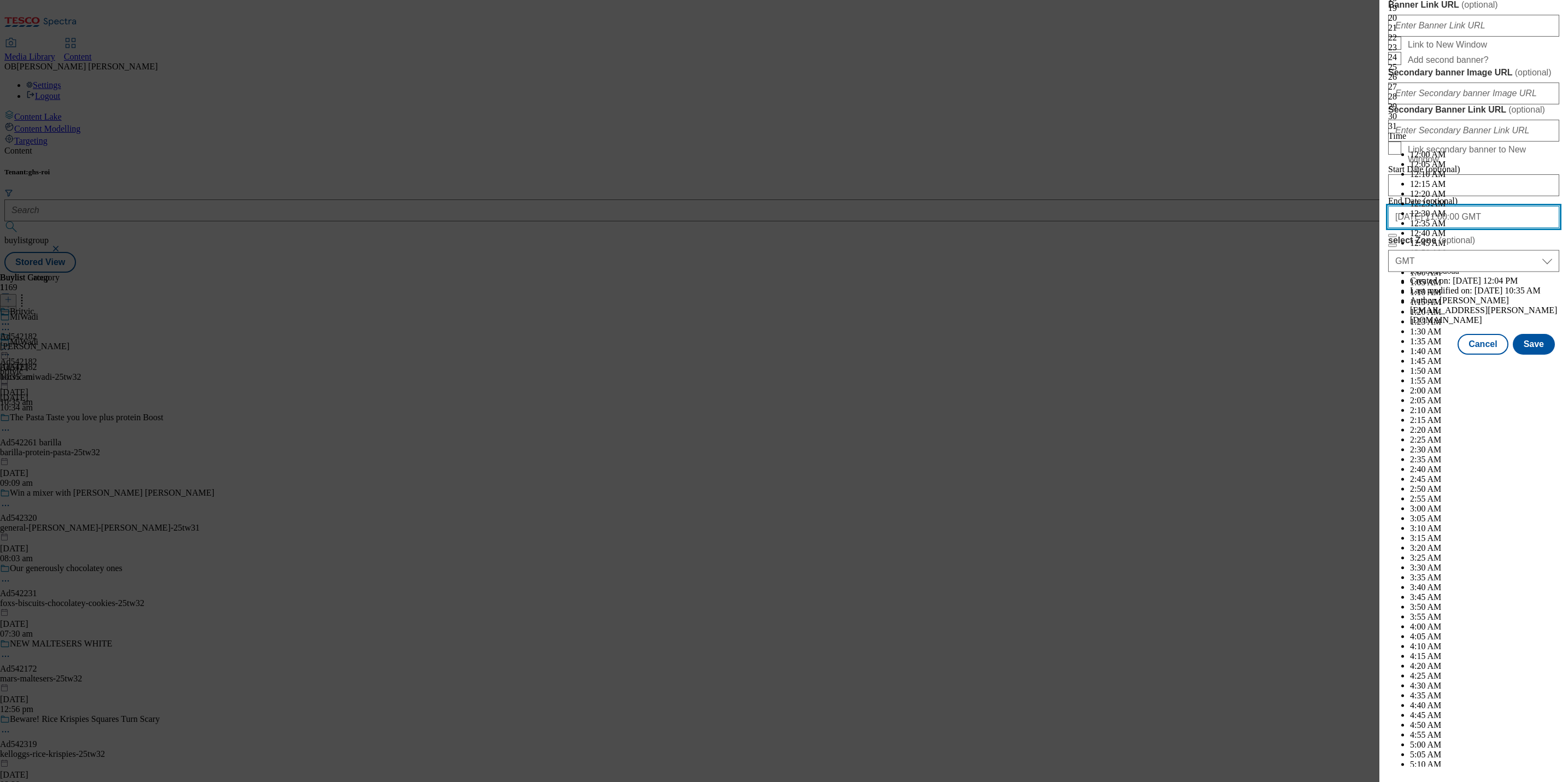
scroll to position [2692, 0]
click at [1466, 355] on button "Cancel" at bounding box center [1482, 344] width 50 height 21
select select "tactical"
select select "supplier funded short term 1-3 weeks"
select select "dunnhumby"
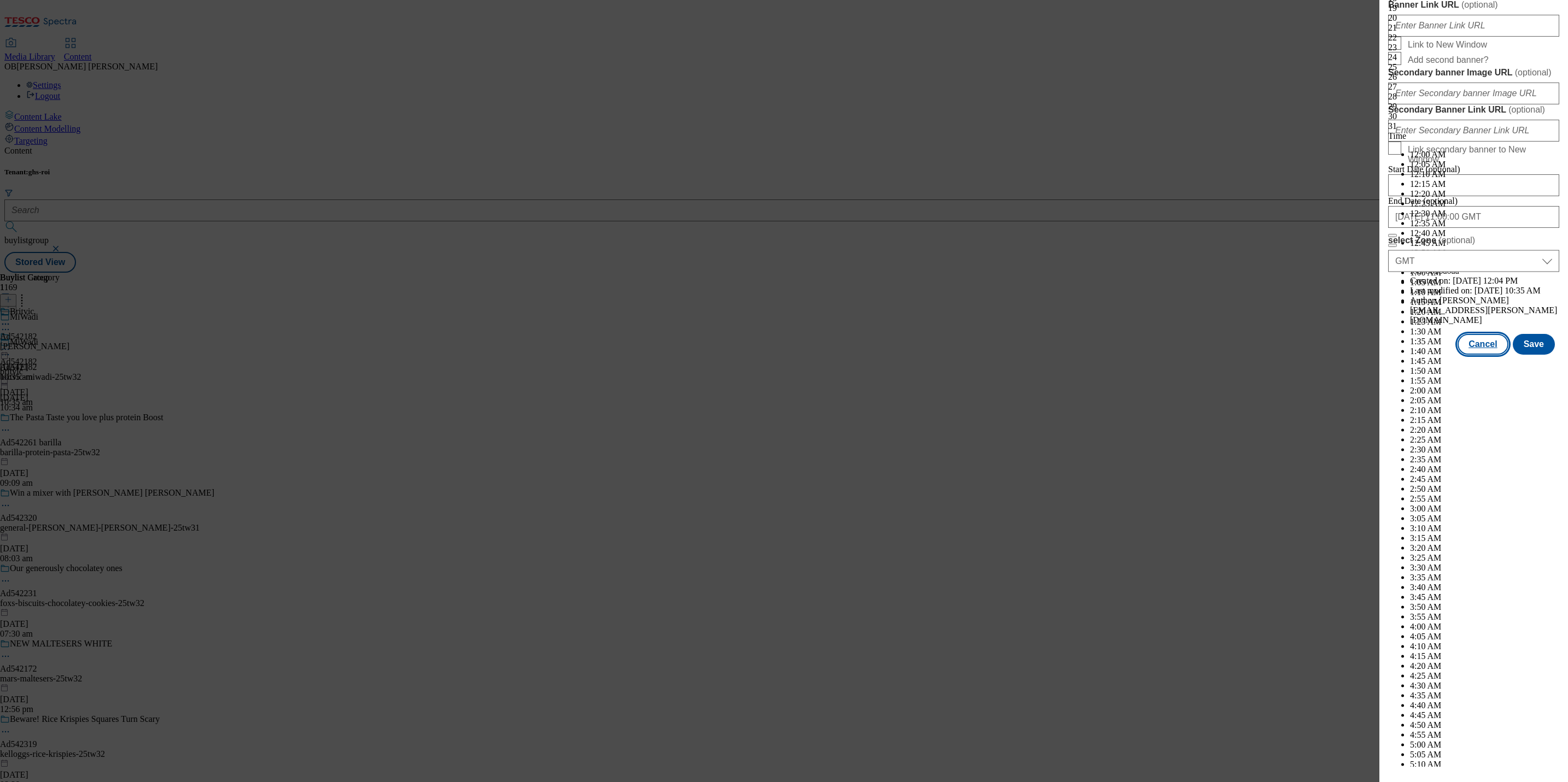
select select "Banner"
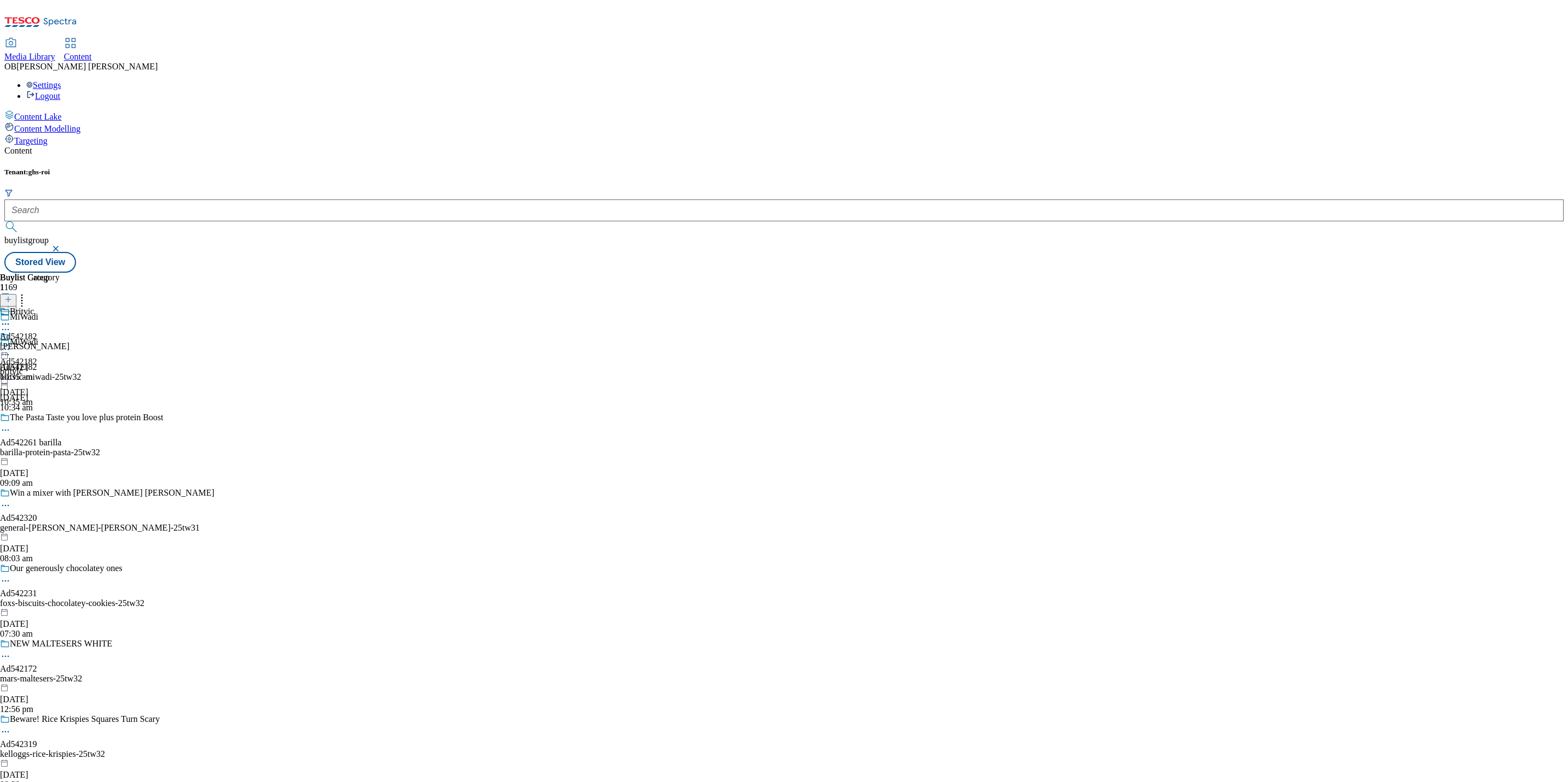
scroll to position [576, 0]
